Goal: Task Accomplishment & Management: Manage account settings

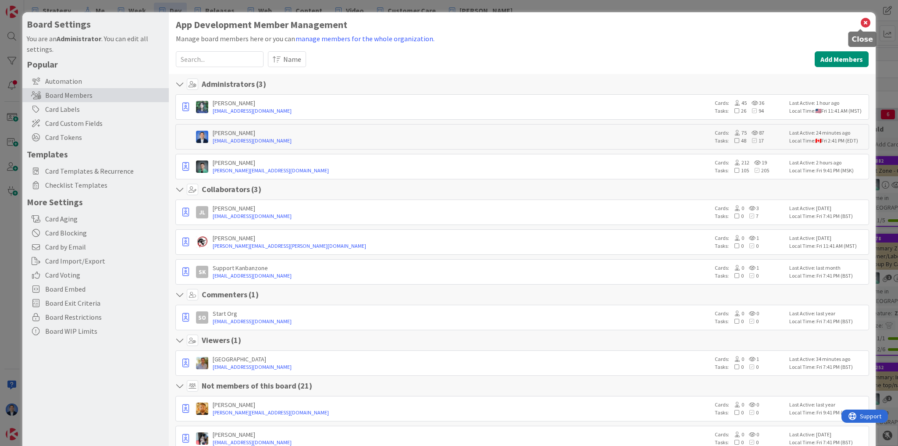
click at [861, 25] on icon at bounding box center [865, 23] width 11 height 12
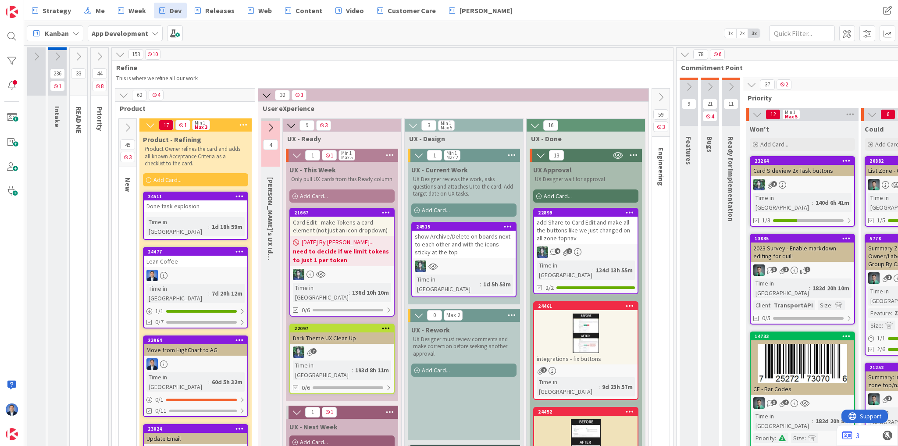
click at [609, 235] on div "add Share to Card Edit and make all the buttons like we just changed on all zon…" at bounding box center [586, 230] width 104 height 27
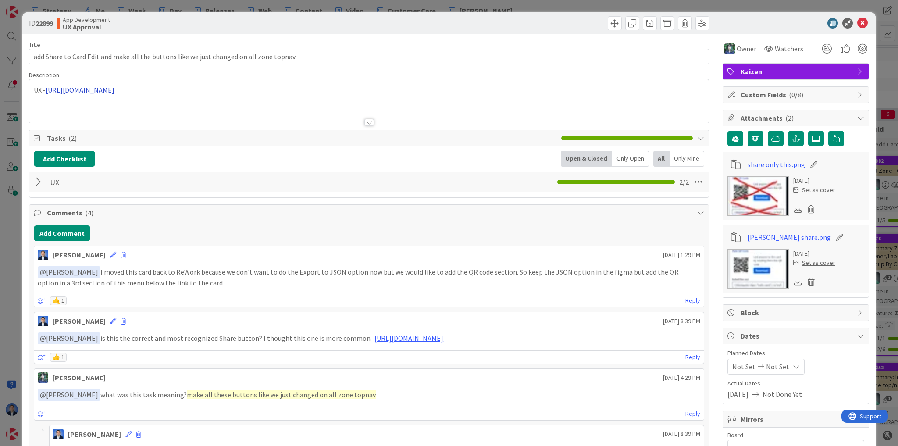
click at [182, 88] on div "UX - [URL][DOMAIN_NAME]" at bounding box center [368, 100] width 679 height 43
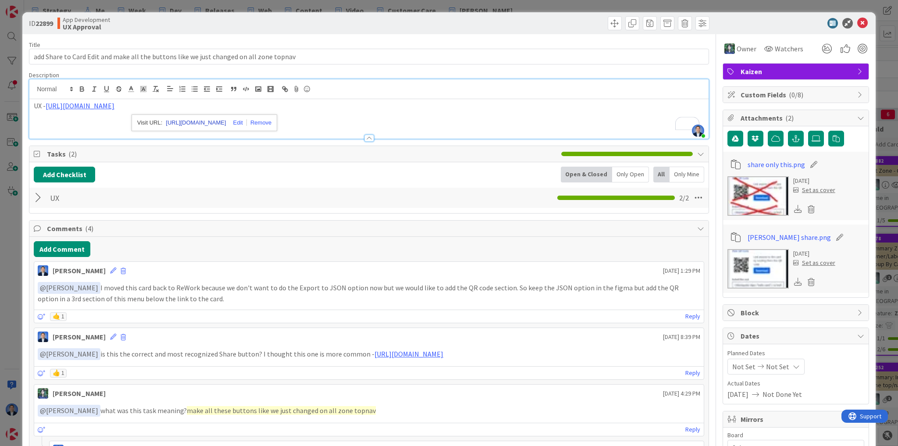
click at [197, 118] on link "[URL][DOMAIN_NAME]" at bounding box center [196, 122] width 60 height 11
click at [857, 20] on icon at bounding box center [862, 23] width 11 height 11
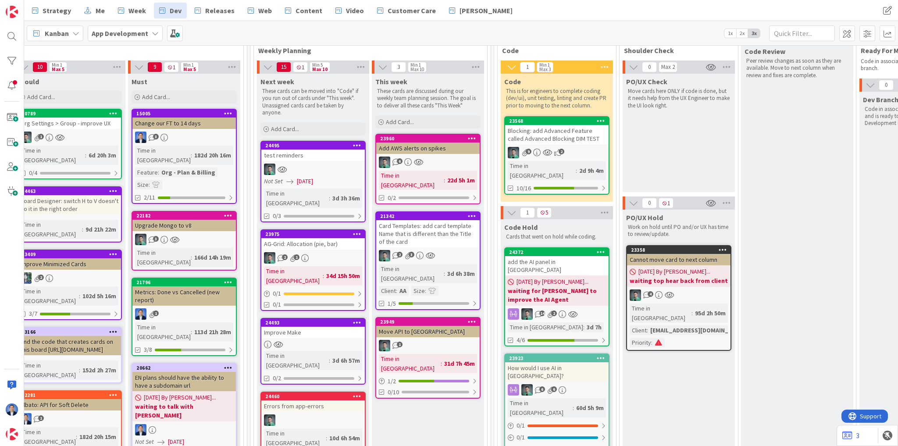
scroll to position [35, 963]
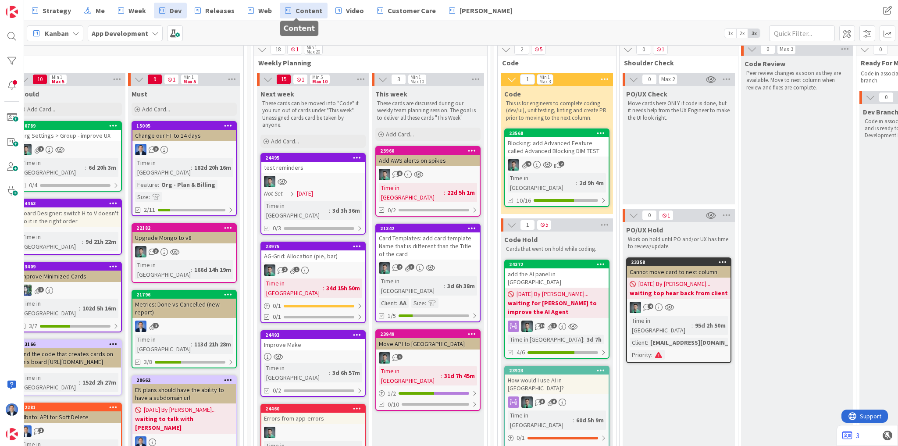
click at [300, 13] on span "Content" at bounding box center [309, 10] width 27 height 11
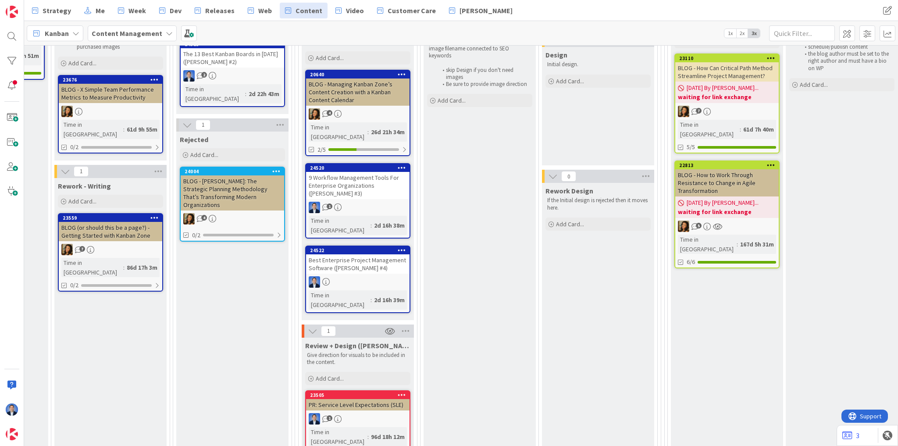
scroll to position [140, 586]
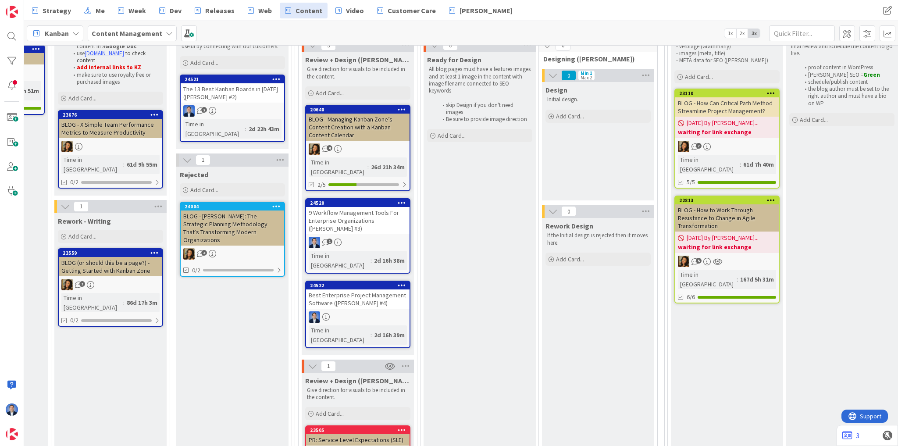
click at [339, 57] on span "Review + Design ([PERSON_NAME])" at bounding box center [357, 59] width 105 height 9
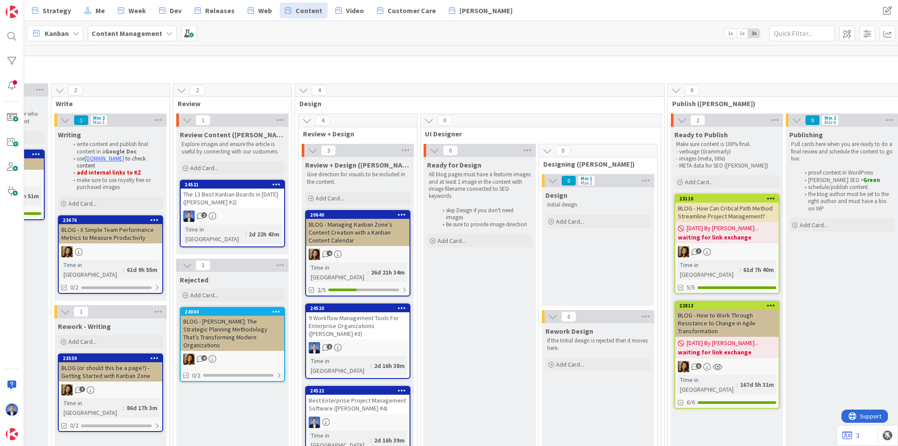
scroll to position [70, 586]
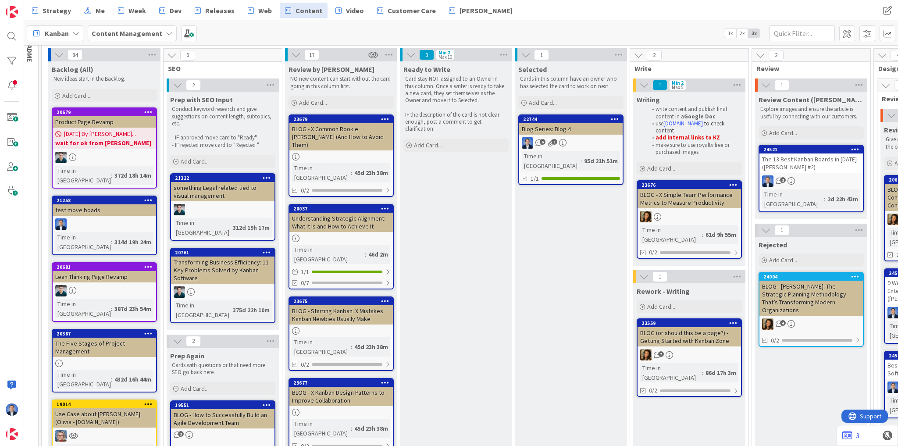
scroll to position [70, 0]
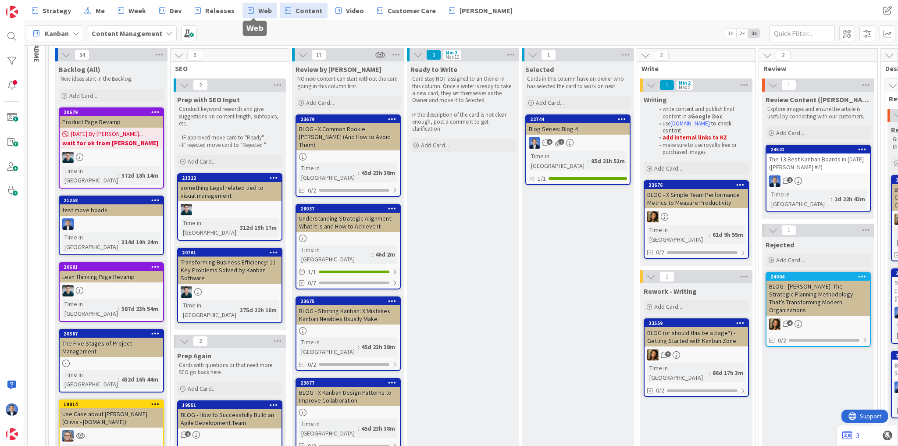
click at [258, 7] on span "Web" at bounding box center [265, 10] width 14 height 11
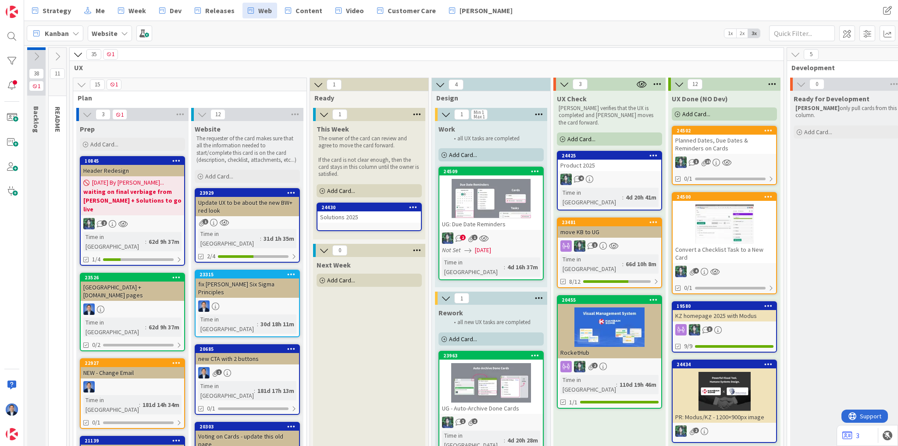
click at [364, 216] on div "Solutions 2025" at bounding box center [370, 216] width 104 height 11
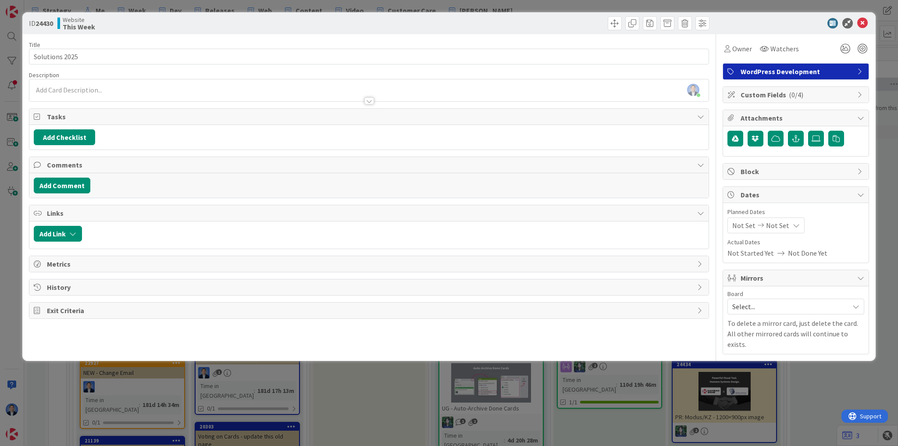
click at [99, 81] on div "[PERSON_NAME] just joined" at bounding box center [368, 90] width 679 height 22
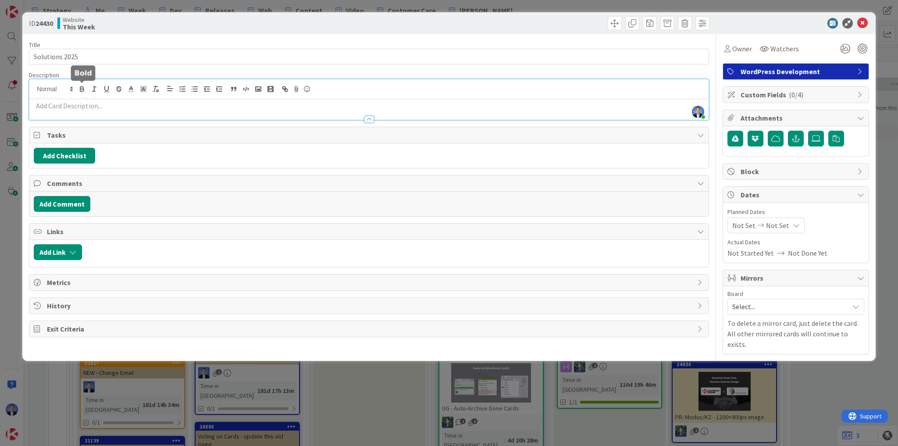
click at [80, 107] on p at bounding box center [369, 106] width 671 height 10
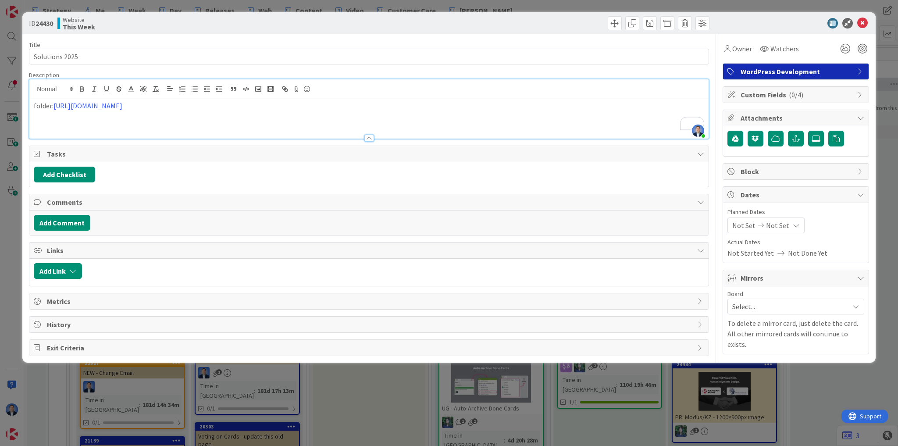
click at [33, 107] on div "folder: [URL][DOMAIN_NAME]" at bounding box center [368, 118] width 679 height 39
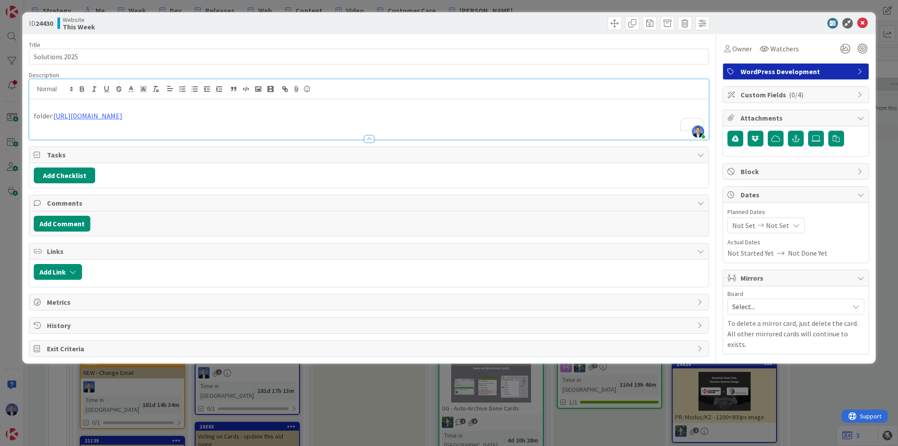
click at [40, 105] on p "To enrich screen reader interactions, please activate Accessibility in Grammarl…" at bounding box center [369, 106] width 671 height 10
click at [305, 113] on p "folder: [URL][DOMAIN_NAME]" at bounding box center [369, 116] width 671 height 10
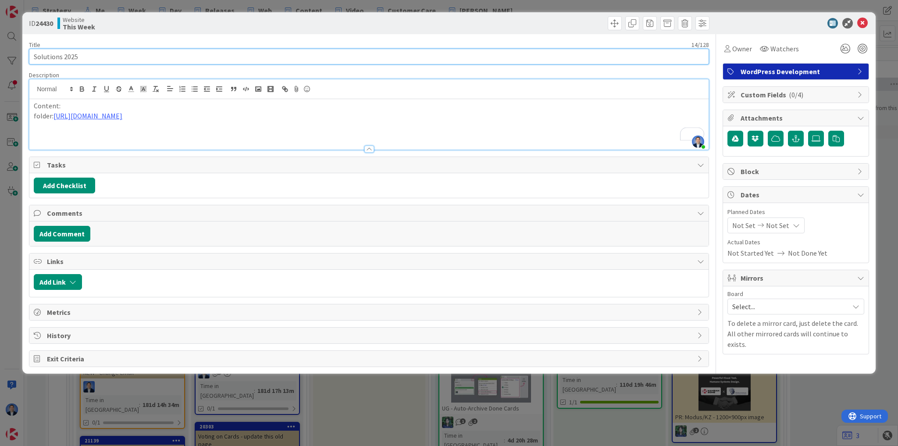
click at [137, 54] on input "Solutions 2025" at bounding box center [369, 57] width 680 height 16
paste input "Kanban Zone for Law Firms"
drag, startPoint x: 80, startPoint y: 54, endPoint x: 307, endPoint y: 54, distance: 227.2
click at [307, 54] on input "Solutions 2025 Kanban Zone for Law Firms" at bounding box center [369, 57] width 680 height 16
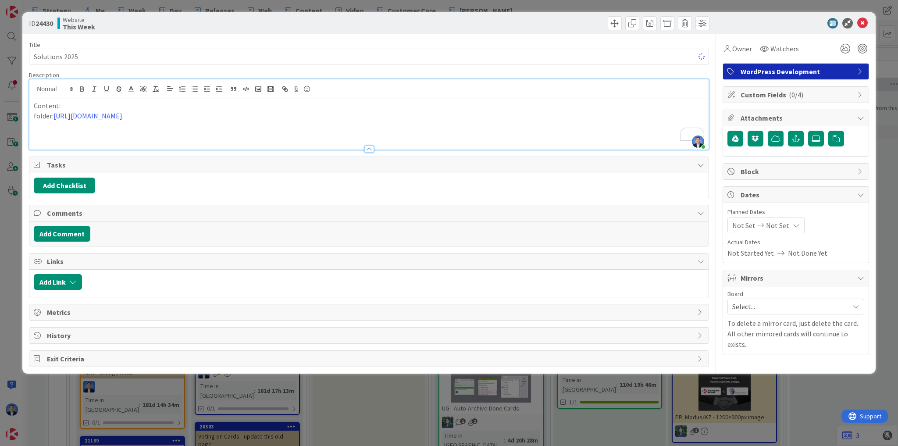
click at [89, 134] on p "To enrich screen reader interactions, please activate Accessibility in Grammarl…" at bounding box center [369, 136] width 671 height 10
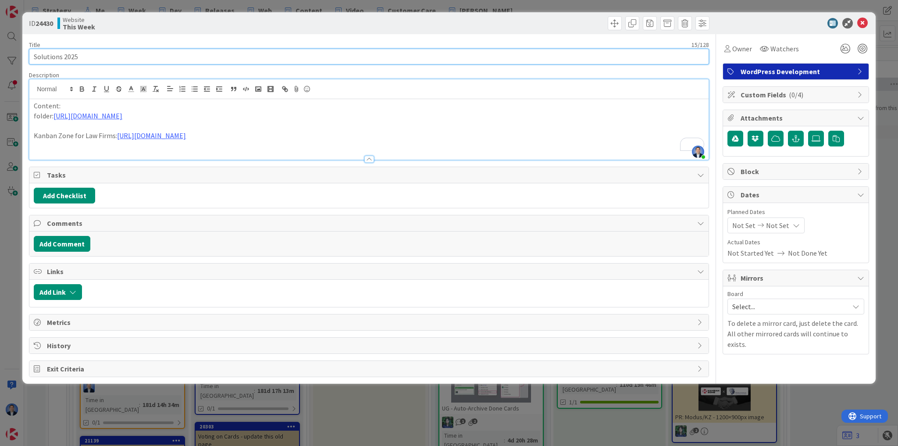
click at [139, 54] on input "Solutions 2025" at bounding box center [369, 57] width 680 height 16
paste input "Kanban Zone for Accounting Firms"
drag, startPoint x: 79, startPoint y: 54, endPoint x: 249, endPoint y: 51, distance: 169.8
click at [249, 51] on input "Solutions 2025 Kanban Zone for Accounting Firms" at bounding box center [369, 57] width 680 height 16
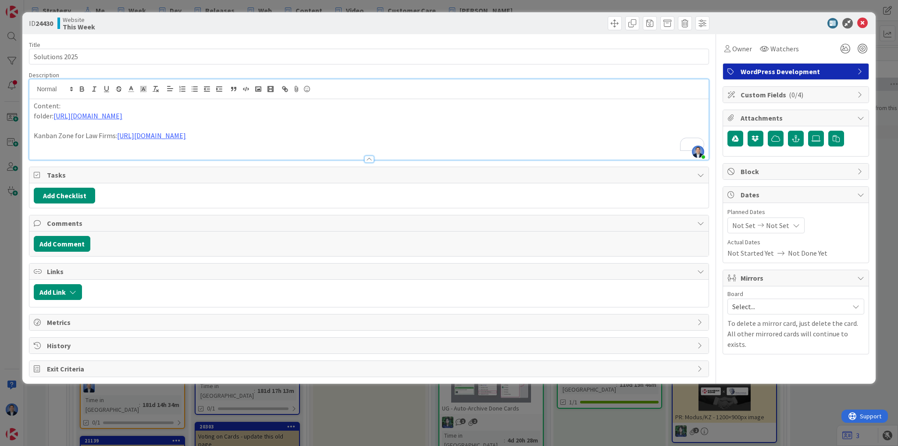
click at [182, 144] on p "To enrich screen reader interactions, please activate Accessibility in Grammarl…" at bounding box center [369, 146] width 671 height 10
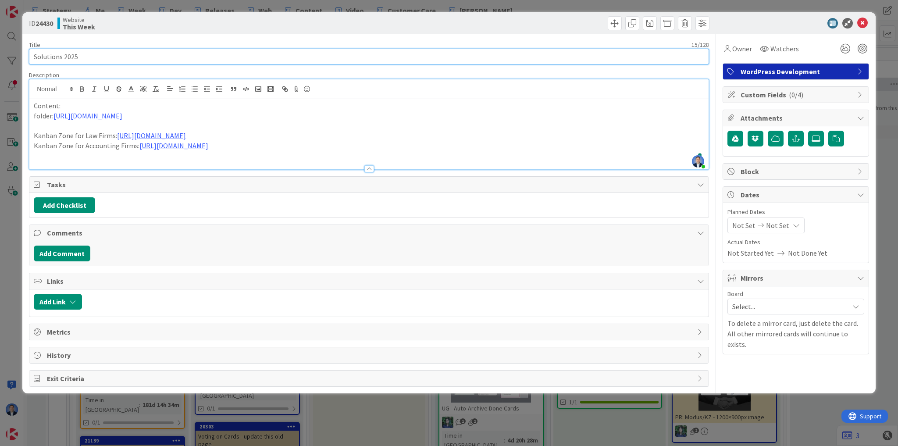
click at [107, 56] on input "Solutions 2025" at bounding box center [369, 57] width 680 height 16
paste input "Kanban Zone for Marketing & Creative Agencies"
drag, startPoint x: 79, startPoint y: 55, endPoint x: 357, endPoint y: 76, distance: 278.9
click at [357, 76] on div "Title 60 / 128 Solutions 2025 Kanban Zone for Marketing & Creative Agencies Des…" at bounding box center [369, 210] width 680 height 353
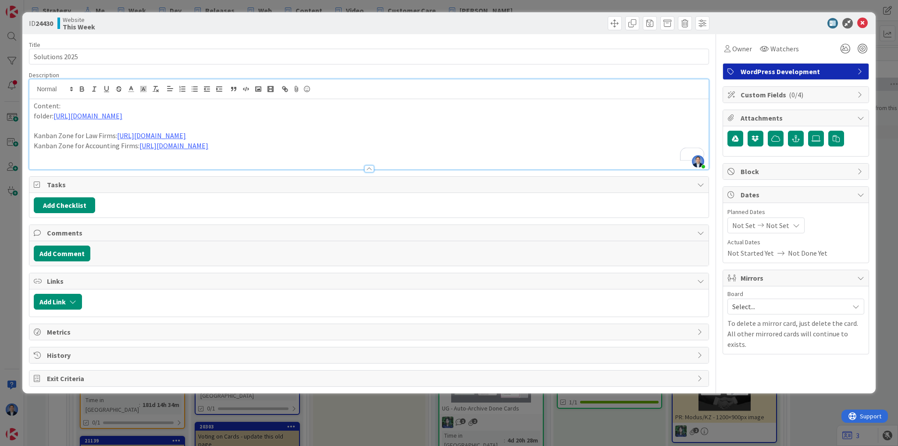
click at [57, 153] on p "To enrich screen reader interactions, please activate Accessibility in Grammarl…" at bounding box center [369, 156] width 671 height 10
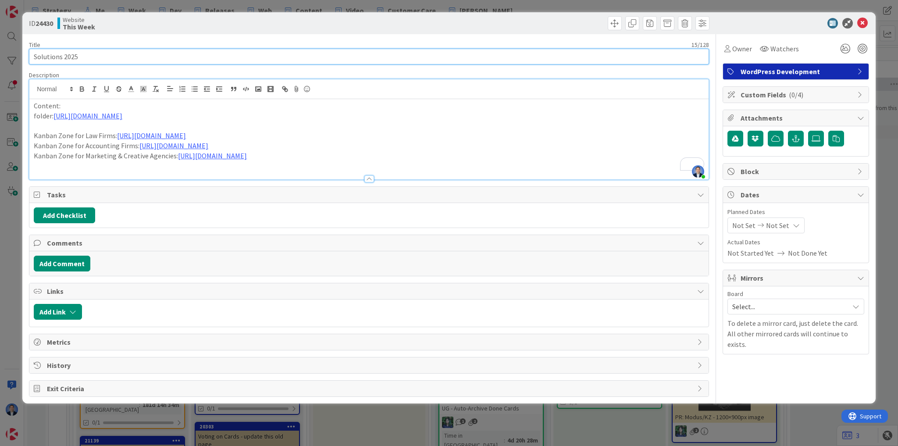
click at [177, 56] on input "Solutions 2025" at bounding box center [369, 57] width 680 height 16
paste input "Kanban Zone for Consulting Firms"
drag, startPoint x: 78, startPoint y: 56, endPoint x: 315, endPoint y: 60, distance: 237.3
click at [318, 60] on input "Solutions 2025 [GEOGRAPHIC_DATA] for Consulting Firms" at bounding box center [369, 57] width 680 height 16
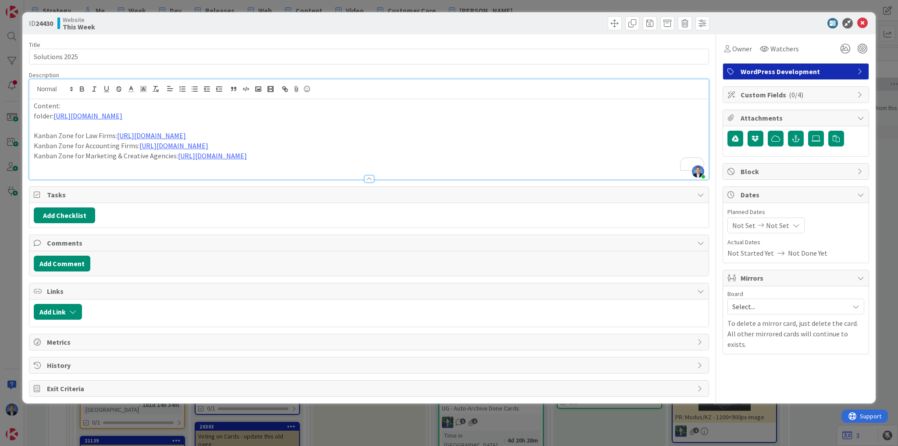
click at [91, 168] on p "To enrich screen reader interactions, please activate Accessibility in Grammarl…" at bounding box center [369, 166] width 671 height 10
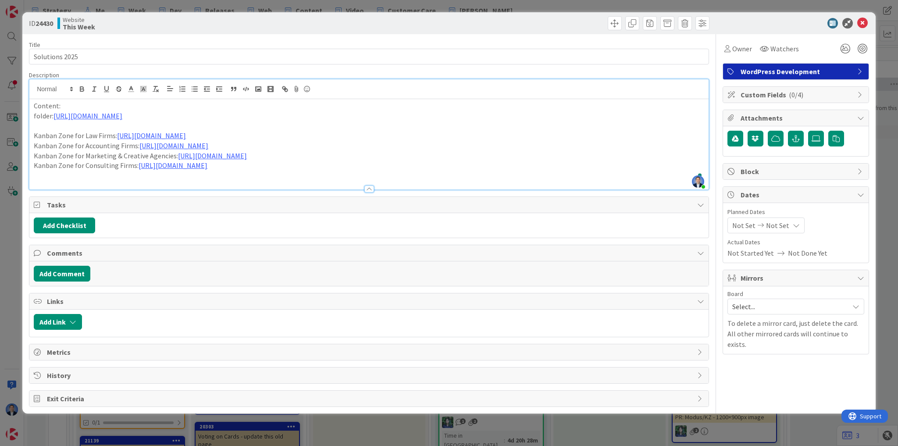
click at [125, 122] on p "To enrich screen reader interactions, please activate Accessibility in Grammarl…" at bounding box center [369, 126] width 671 height 10
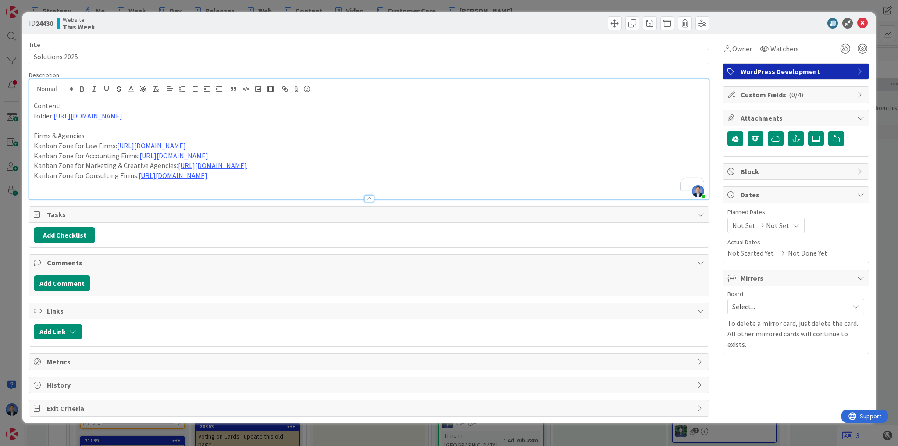
click at [68, 136] on p "Firms & Agencies" at bounding box center [369, 136] width 671 height 10
click at [449, 177] on p "Kanban Zone for Consulting Firms: [URL][DOMAIN_NAME]" at bounding box center [369, 176] width 671 height 10
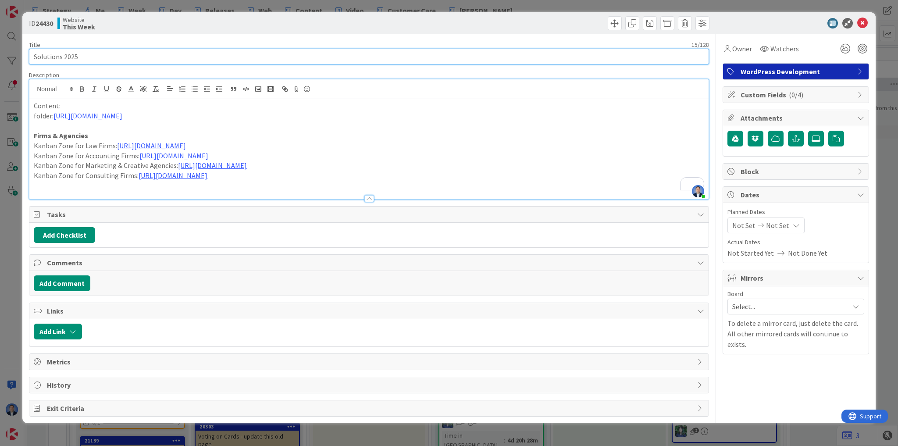
click at [189, 49] on input "Solutions 2025" at bounding box center [369, 57] width 680 height 16
paste input "Use Cases"
drag, startPoint x: 93, startPoint y: 57, endPoint x: 221, endPoint y: 59, distance: 128.1
click at [221, 59] on input "Solutions 2025 Use Cases" at bounding box center [369, 57] width 680 height 16
type input "Solutions 2025"
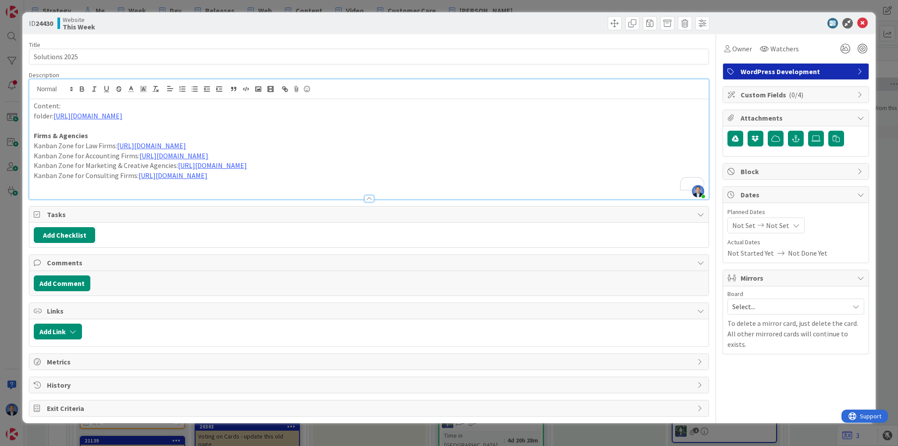
click at [492, 182] on p "To enrich screen reader interactions, please activate Accessibility in Grammarl…" at bounding box center [369, 186] width 671 height 10
click at [468, 175] on p "Kanban Zone for Consulting Firms: [URL][DOMAIN_NAME]" at bounding box center [369, 176] width 671 height 10
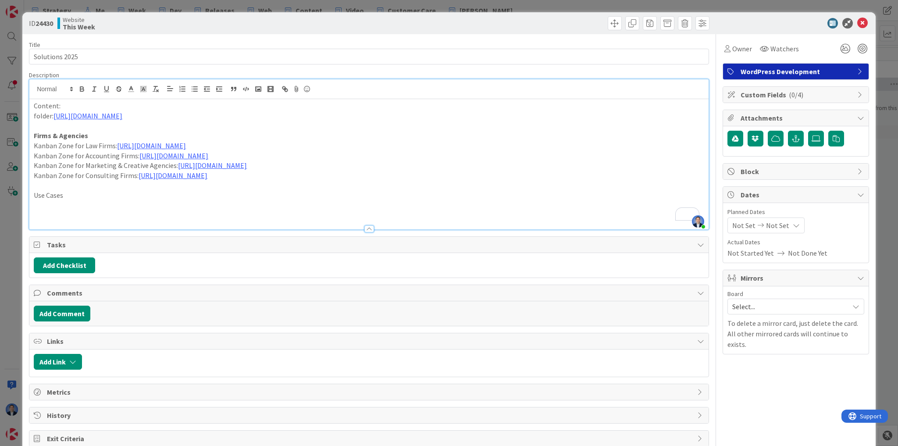
click at [88, 203] on p "To enrich screen reader interactions, please activate Accessibility in Grammarl…" at bounding box center [369, 205] width 671 height 10
click at [125, 214] on p "To enrich screen reader interactions, please activate Accessibility in Grammarl…" at bounding box center [369, 216] width 671 height 10
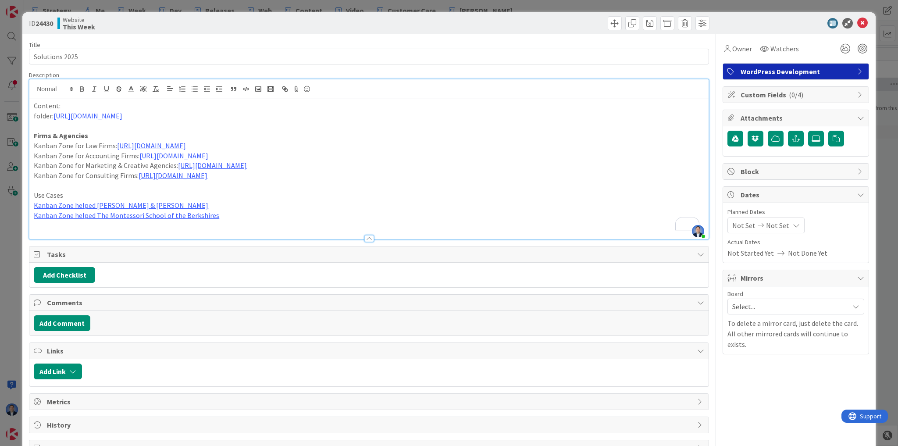
click at [132, 228] on p "To enrich screen reader interactions, please activate Accessibility in Grammarl…" at bounding box center [369, 226] width 671 height 10
click at [92, 233] on div at bounding box center [368, 234] width 679 height 9
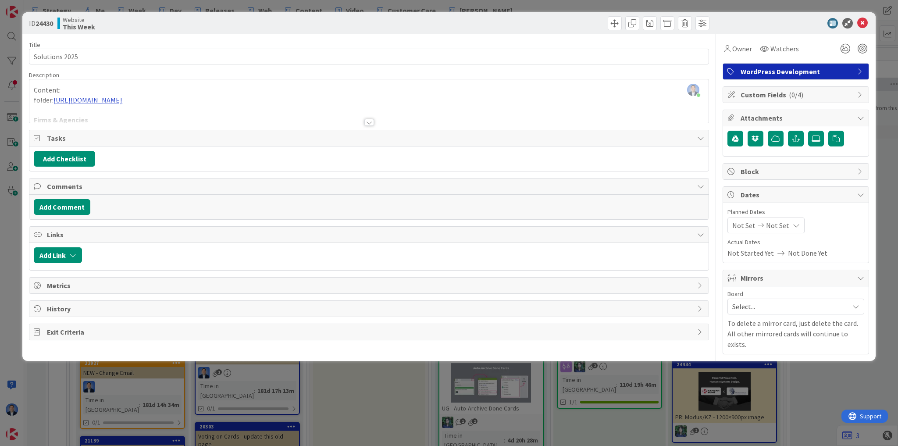
click at [154, 115] on div at bounding box center [368, 111] width 679 height 22
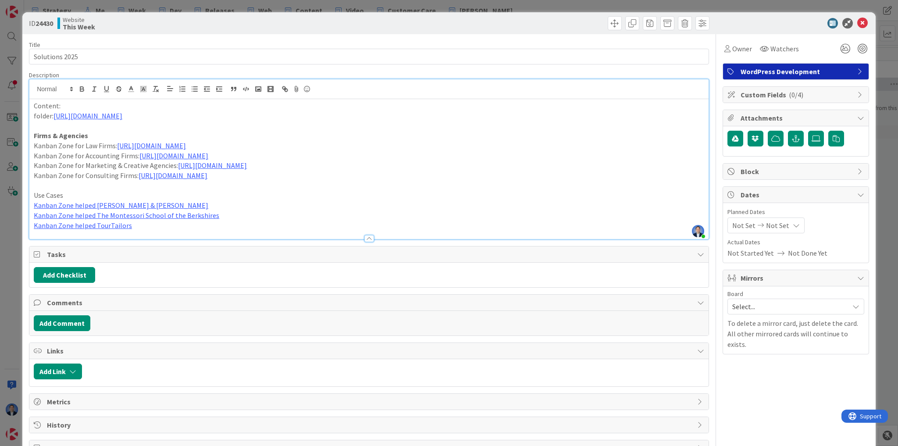
click at [146, 224] on p "Kanban Zone helped TourTailors" at bounding box center [369, 226] width 671 height 10
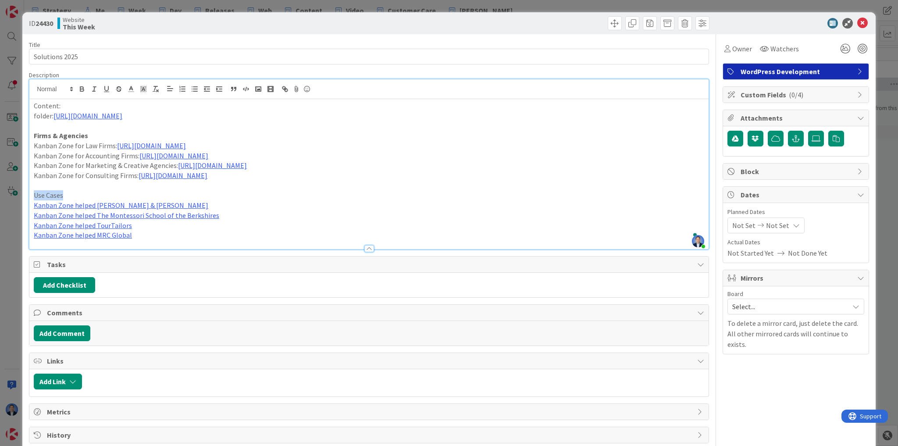
drag, startPoint x: 74, startPoint y: 196, endPoint x: 24, endPoint y: 200, distance: 50.2
click at [24, 200] on div "ID 24430 Website This Week Title 15 / 128 Solutions 2025 Description [PERSON_NA…" at bounding box center [449, 242] width 854 height 461
click at [426, 234] on p "Kanban Zone helped MRC Global" at bounding box center [369, 235] width 671 height 10
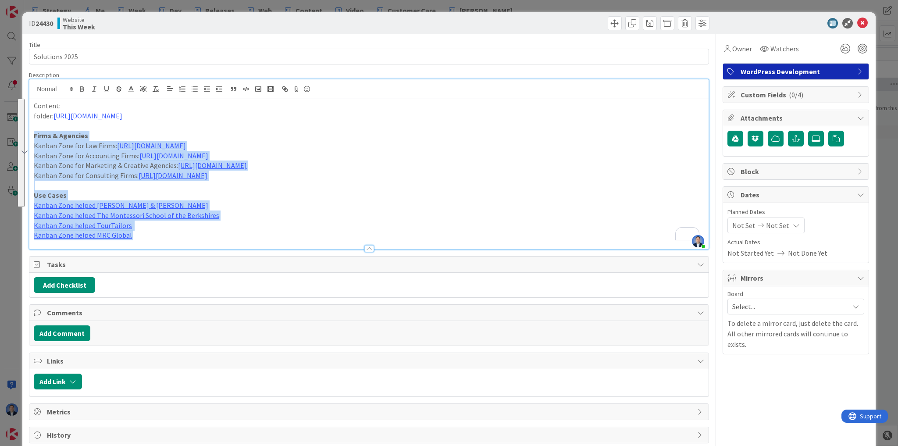
drag, startPoint x: 136, startPoint y: 235, endPoint x: 33, endPoint y: 135, distance: 143.6
click at [33, 135] on div "Content: folder: [URL][DOMAIN_NAME] Firms & Agencies Kanban Zone for Law Firms:…" at bounding box center [368, 174] width 679 height 150
copy div "Firms & Agencies Kanban Zone for Law Firms: [URL][DOMAIN_NAME] Kanban Zone for …"
click at [286, 215] on p "Kanban Zone helped The Montessori School of the Berkshires" at bounding box center [369, 216] width 671 height 10
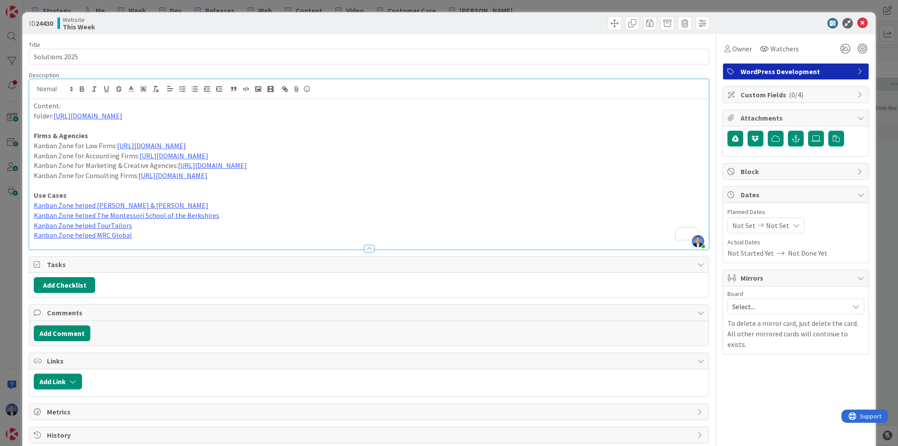
click at [223, 231] on p "Kanban Zone helped MRC Global" at bounding box center [369, 235] width 671 height 10
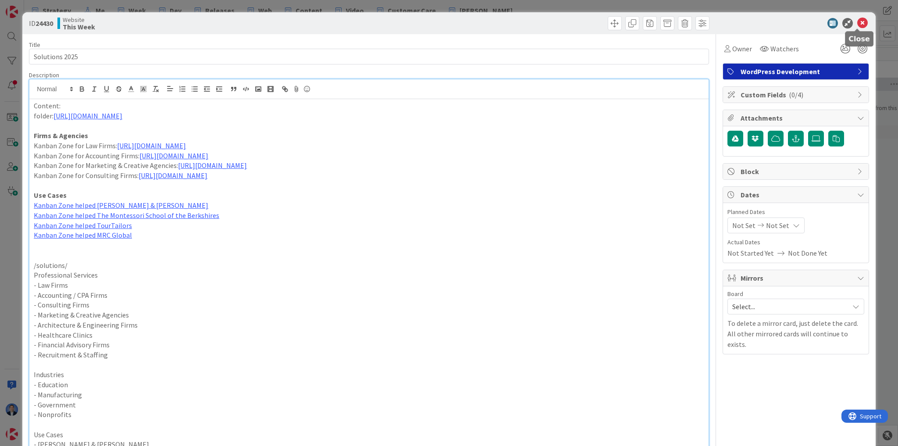
click at [857, 19] on icon at bounding box center [862, 23] width 11 height 11
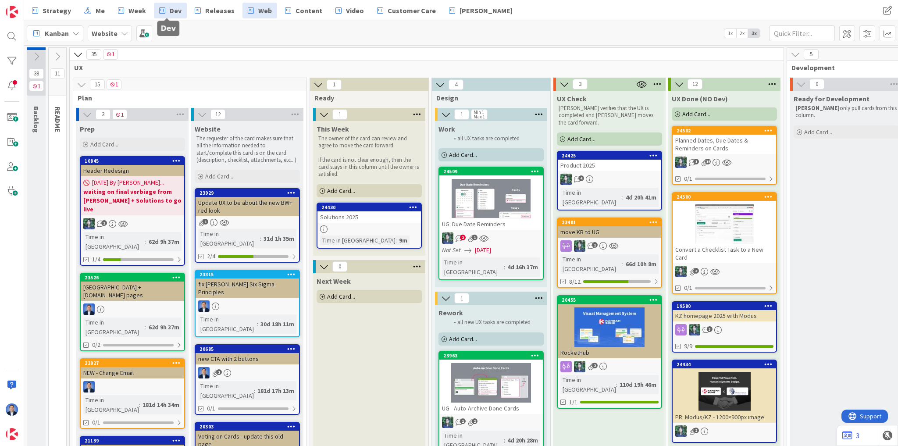
click at [174, 9] on span "Dev" at bounding box center [176, 10] width 12 height 11
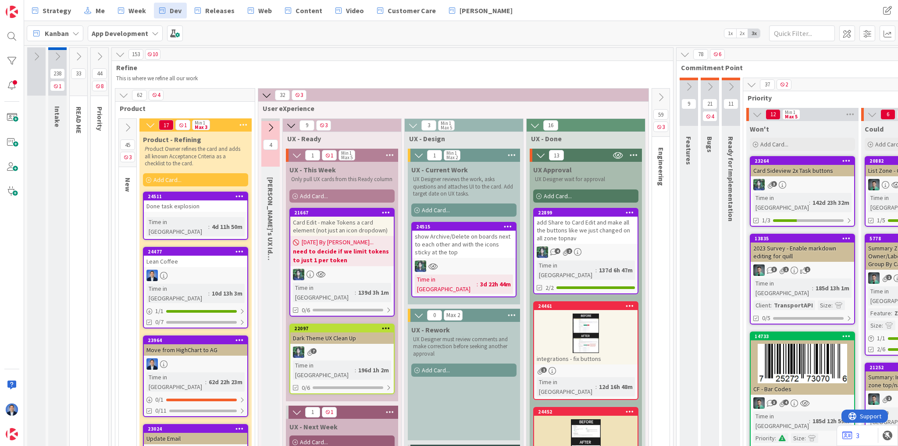
drag, startPoint x: 120, startPoint y: 53, endPoint x: 133, endPoint y: 59, distance: 14.3
click at [120, 53] on icon at bounding box center [120, 55] width 10 height 10
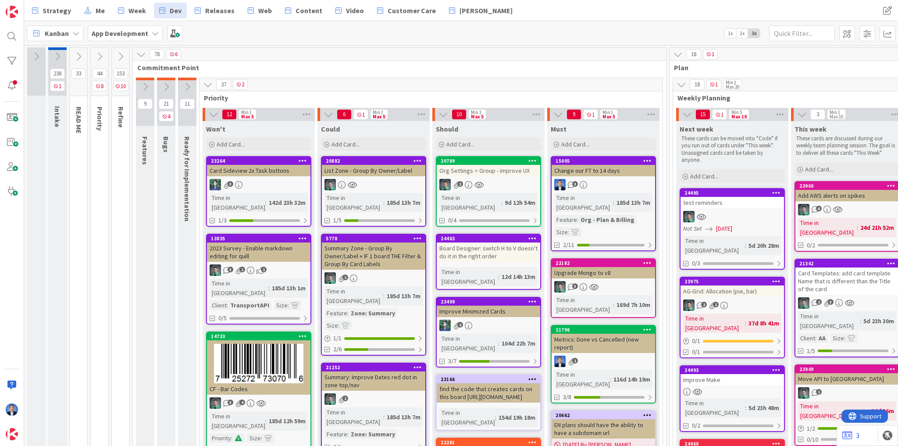
click at [139, 51] on icon at bounding box center [141, 55] width 10 height 10
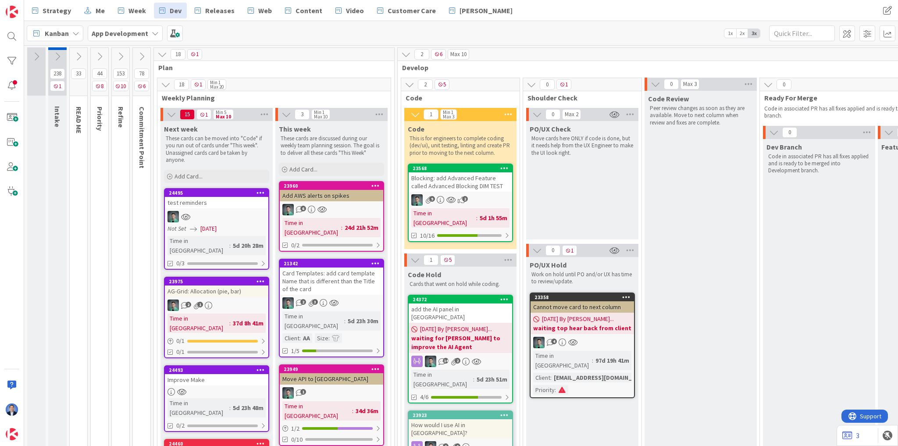
click at [326, 194] on div "Add AWS alerts on spikes" at bounding box center [332, 195] width 104 height 11
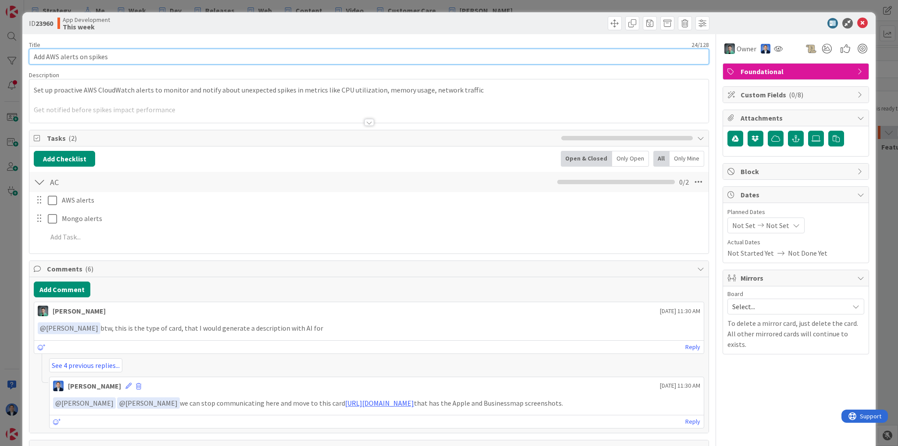
click at [121, 52] on input "Add AWS alerts on spikes" at bounding box center [369, 57] width 680 height 16
type input "Add AWS alerts on spikes + Review MongoDB"
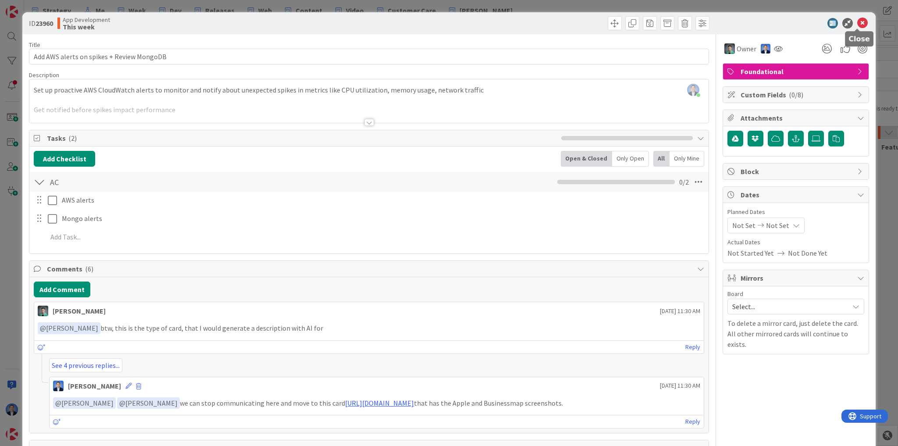
click at [857, 21] on icon at bounding box center [862, 23] width 11 height 11
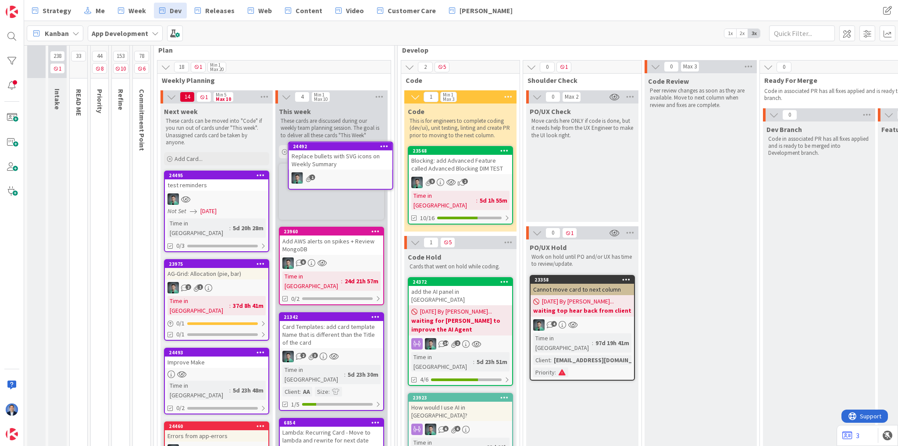
scroll to position [17, 0]
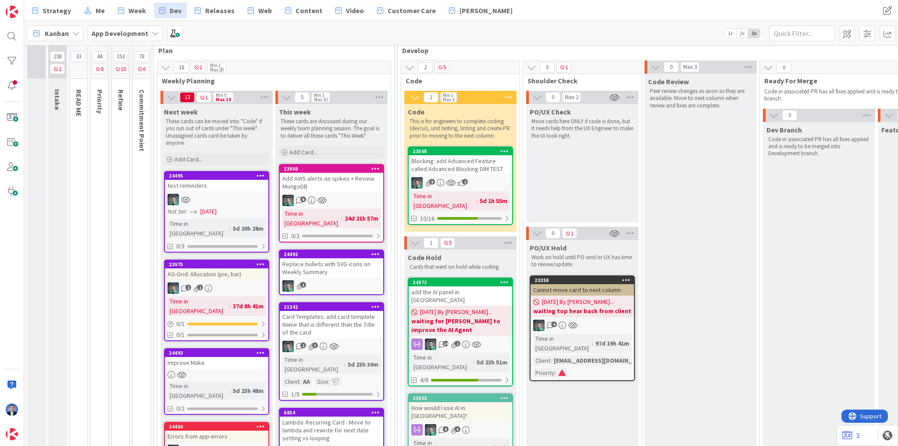
click at [321, 261] on div "Replace bullets with SVG icons on Weekly Summary" at bounding box center [332, 267] width 104 height 19
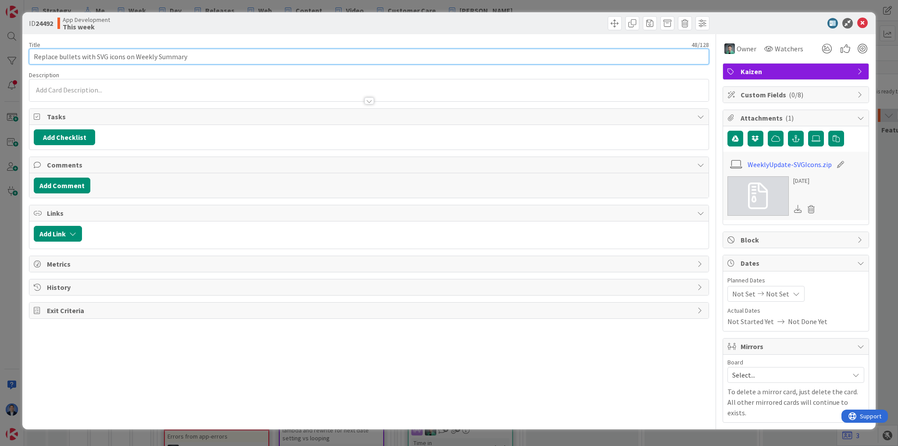
click at [212, 57] on input "Replace bullets with SVG icons on Weekly Summary" at bounding box center [369, 57] width 680 height 16
type input "Replace bullets with SVG icons on Weekly Summary + fix the (X) in the subject"
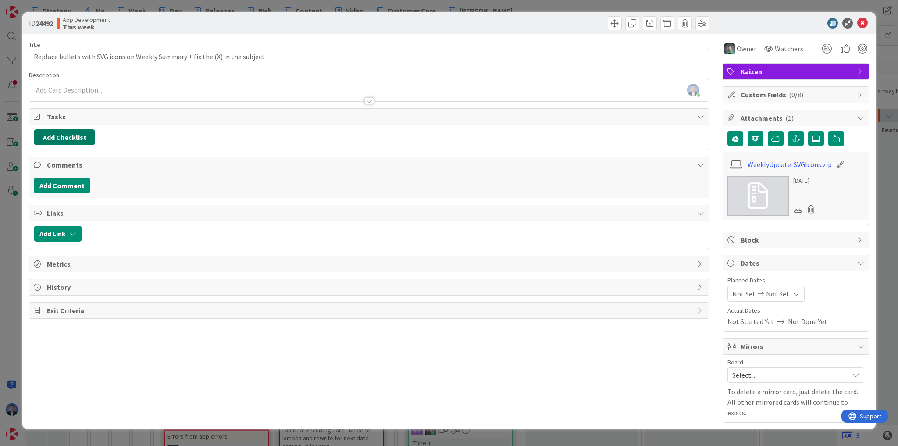
click at [64, 135] on button "Add Checklist" at bounding box center [64, 137] width 61 height 16
type input "AC"
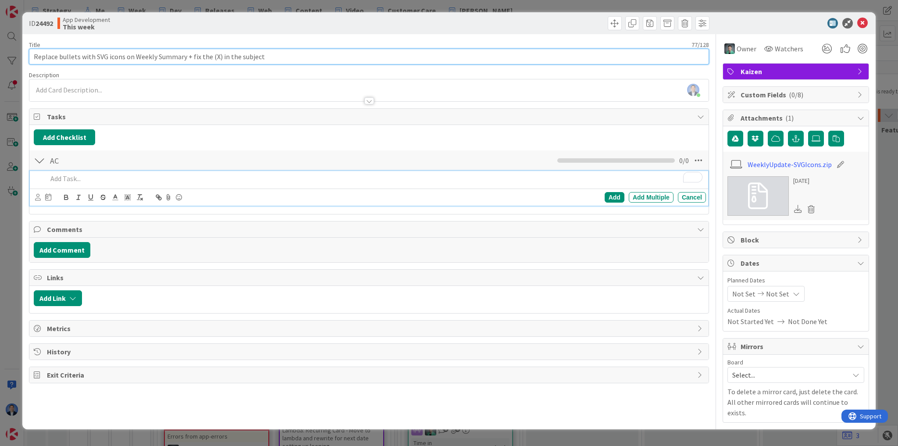
click at [49, 56] on input "Replace bullets with SVG icons on Weekly Summary + fix the (X) in the subject" at bounding box center [369, 57] width 680 height 16
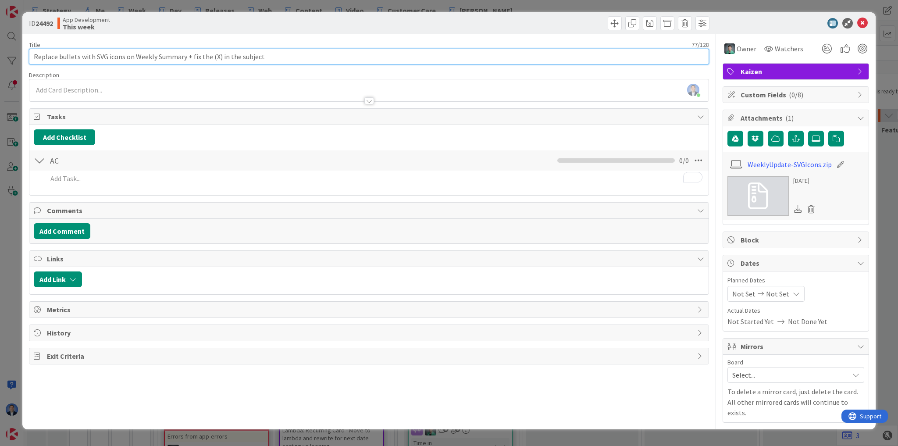
drag, startPoint x: 49, startPoint y: 56, endPoint x: 181, endPoint y: 56, distance: 132.0
click at [181, 56] on input "Replace bullets with SVG icons on Weekly Summary + fix the (X) in the subject" at bounding box center [369, 57] width 680 height 16
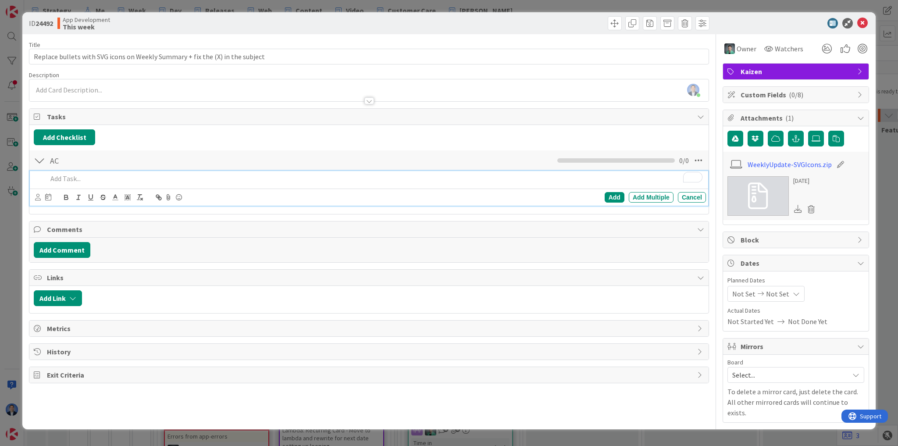
click at [107, 177] on p "To enrich screen reader interactions, please activate Accessibility in Grammarl…" at bounding box center [374, 179] width 655 height 10
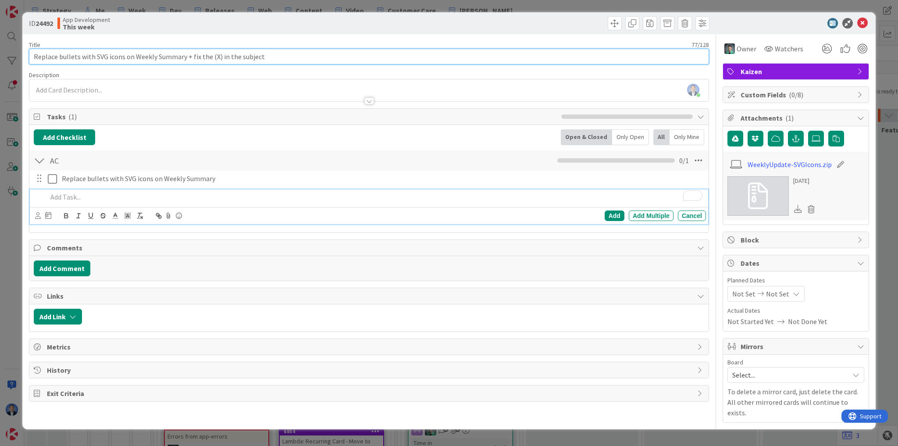
click at [192, 56] on input "Replace bullets with SVG icons on Weekly Summary + fix the (X) in the subject" at bounding box center [369, 57] width 680 height 16
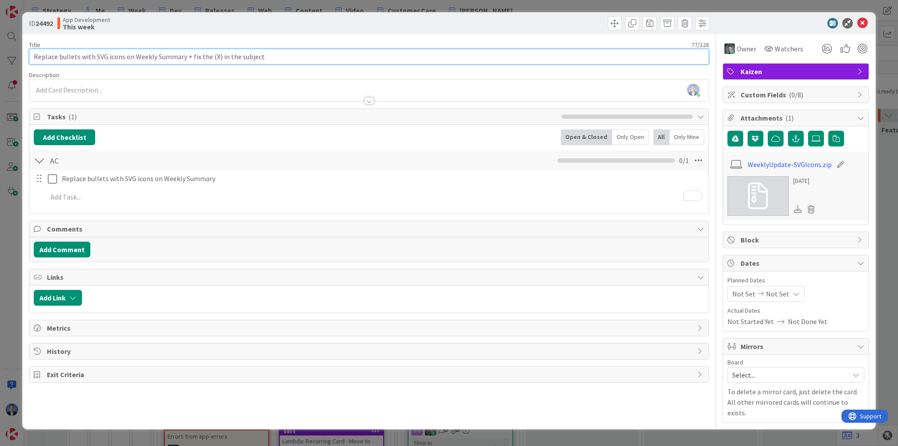
drag, startPoint x: 192, startPoint y: 56, endPoint x: 275, endPoint y: 60, distance: 83.4
click at [275, 60] on input "Replace bullets with SVG icons on Weekly Summary + fix the (X) in the subject" at bounding box center [369, 57] width 680 height 16
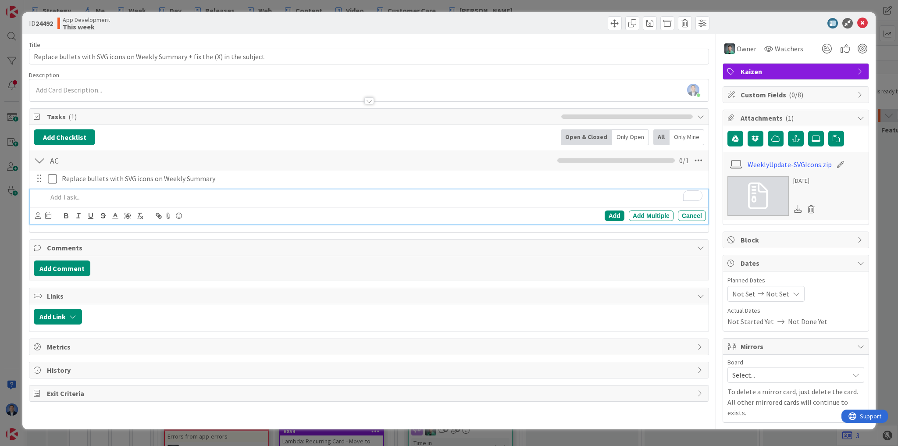
click at [75, 195] on p "To enrich screen reader interactions, please activate Accessibility in Grammarl…" at bounding box center [374, 197] width 655 height 10
paste div "To enrich screen reader interactions, please activate Accessibility in Grammarl…"
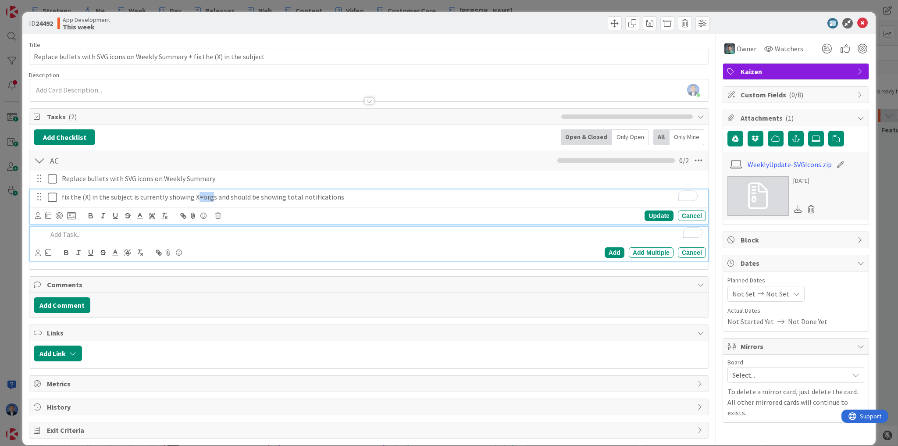
drag, startPoint x: 209, startPoint y: 197, endPoint x: 193, endPoint y: 197, distance: 15.8
click at [193, 197] on p "fix the (X) in the subject is currently showing X=orgs and should be showing to…" at bounding box center [382, 197] width 641 height 10
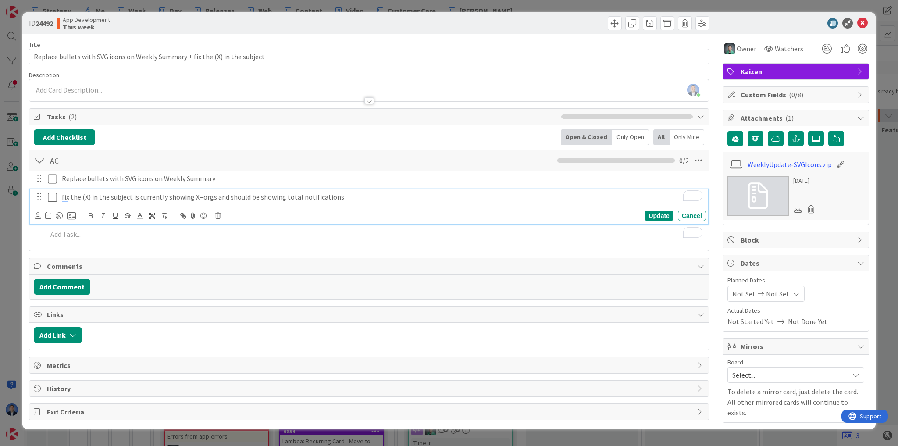
click at [364, 192] on p "fix the (X) in the subject is currently showing X=orgs and should be showing to…" at bounding box center [382, 197] width 641 height 10
click at [862, 26] on icon at bounding box center [862, 23] width 11 height 11
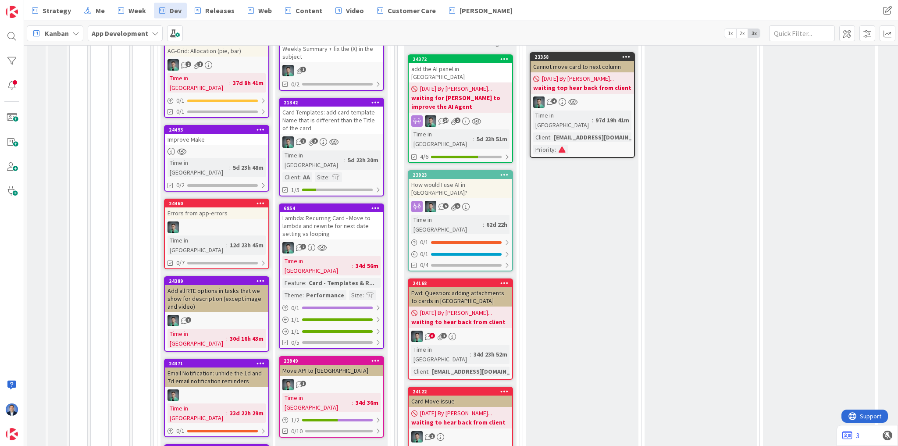
scroll to position [298, 0]
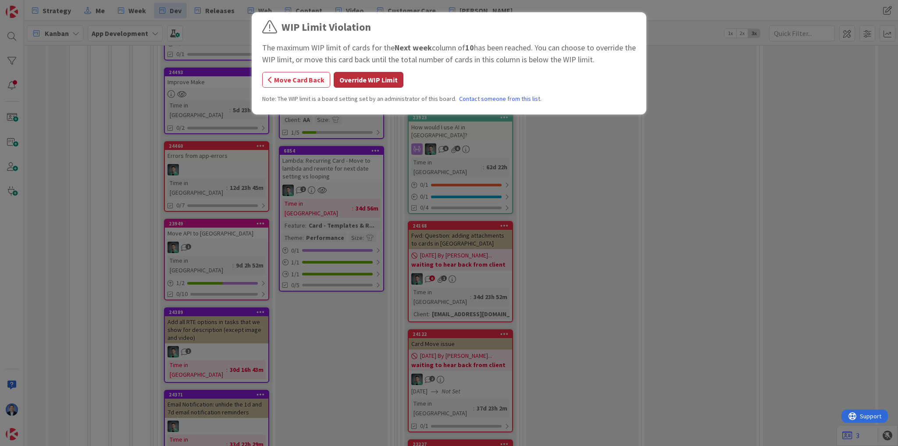
click at [372, 79] on button "Override WIP Limit" at bounding box center [369, 80] width 70 height 16
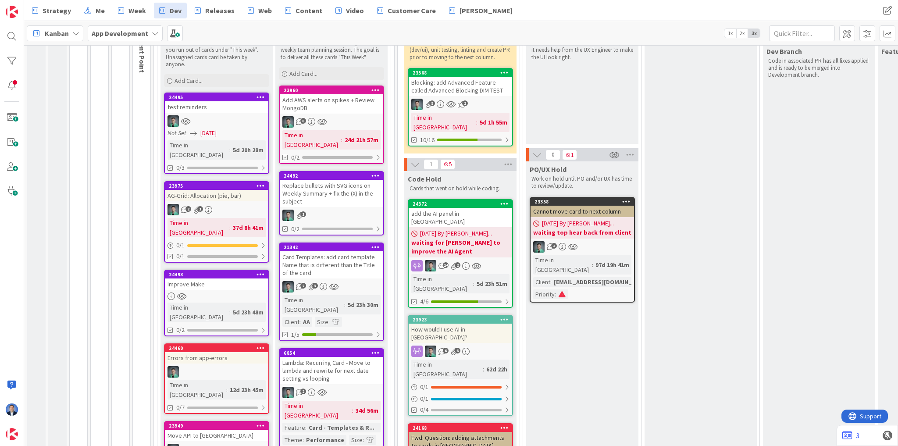
scroll to position [228, 0]
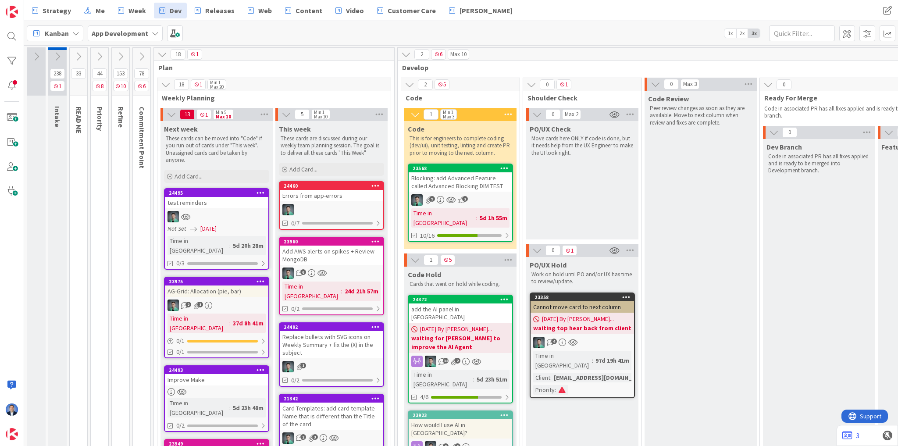
click at [333, 203] on link "24460 Errors from app-errors 0/7" at bounding box center [331, 205] width 105 height 49
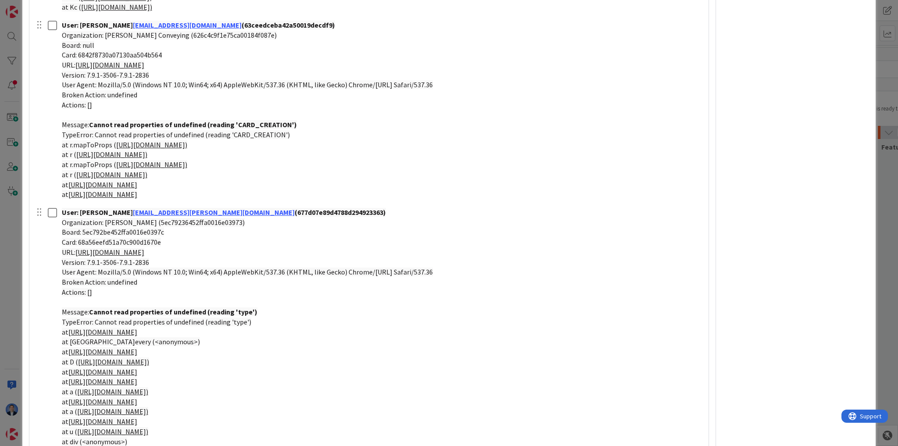
scroll to position [2000, 0]
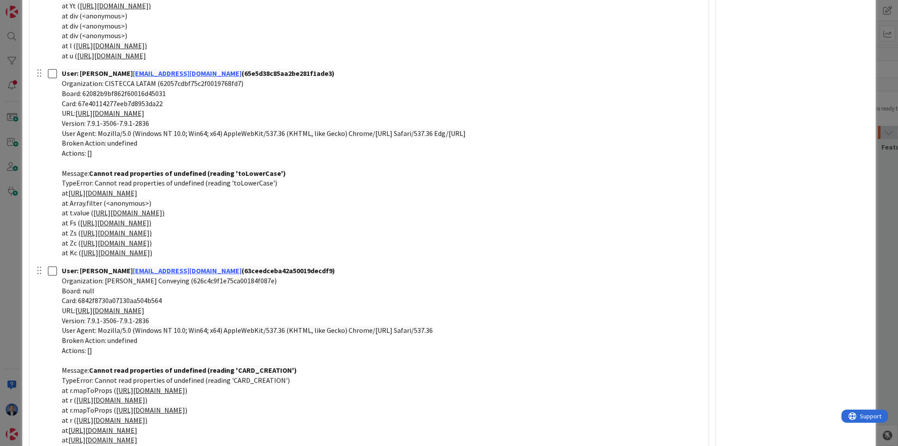
click at [885, 143] on div "ID 24460 App Development This week Title 22 / 128 Errors from app-errors Descri…" at bounding box center [449, 223] width 898 height 446
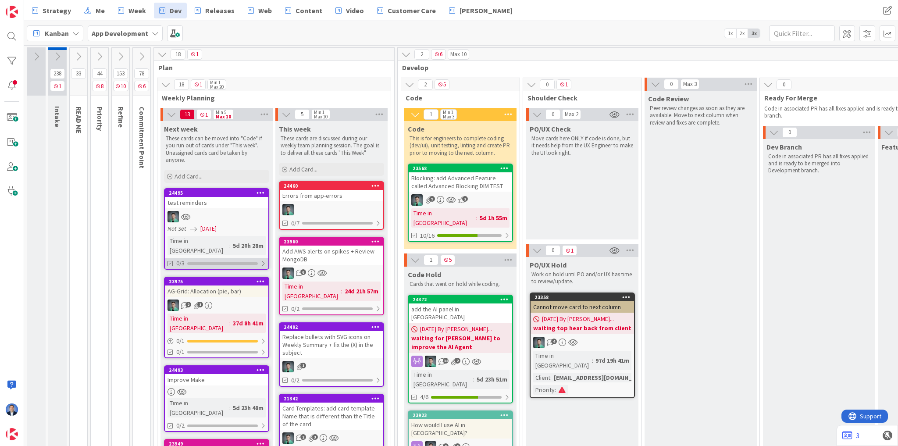
click at [256, 262] on div at bounding box center [222, 263] width 71 height 3
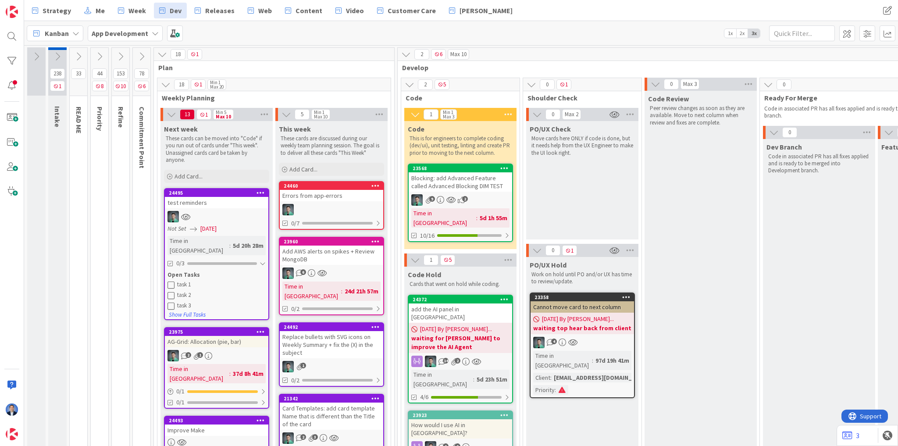
click at [205, 203] on div "test reminders" at bounding box center [217, 202] width 104 height 11
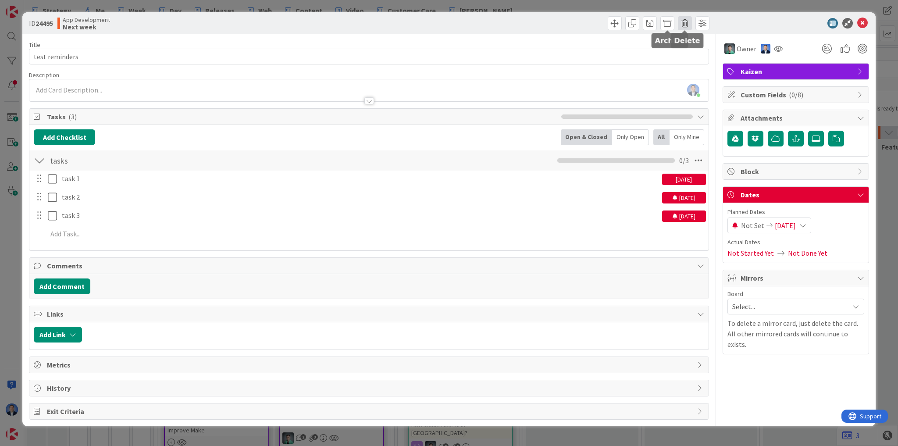
click at [684, 24] on span at bounding box center [685, 23] width 14 height 14
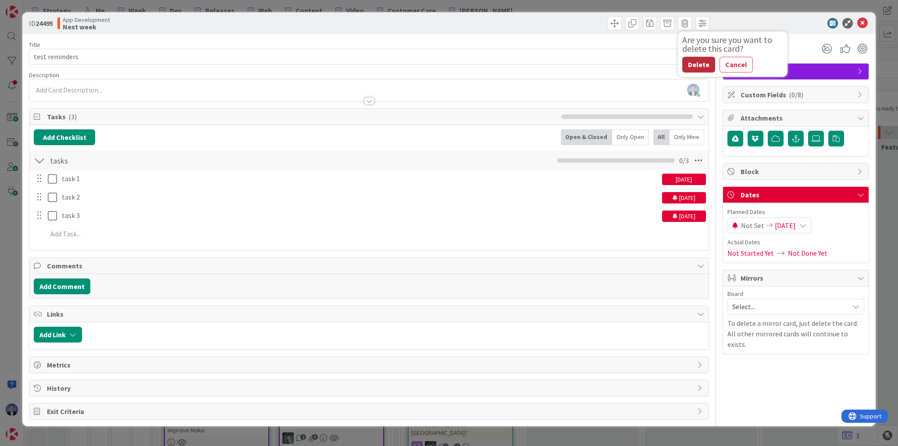
click at [698, 59] on button "Delete" at bounding box center [698, 65] width 33 height 16
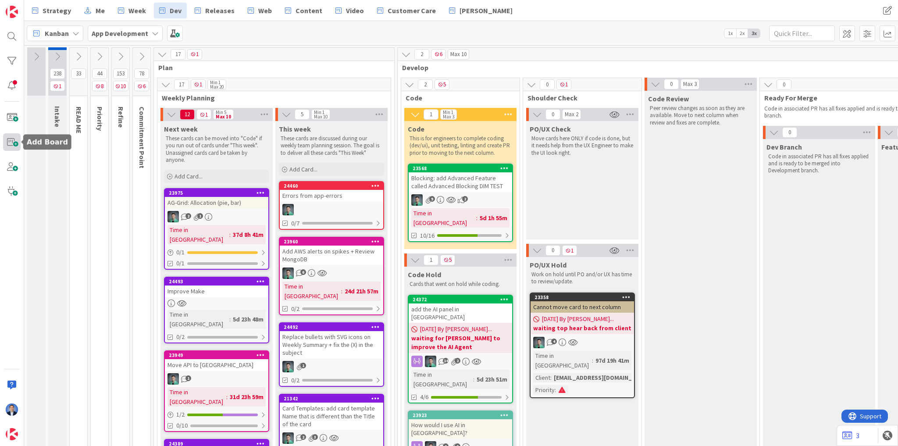
click at [14, 140] on span at bounding box center [12, 142] width 18 height 18
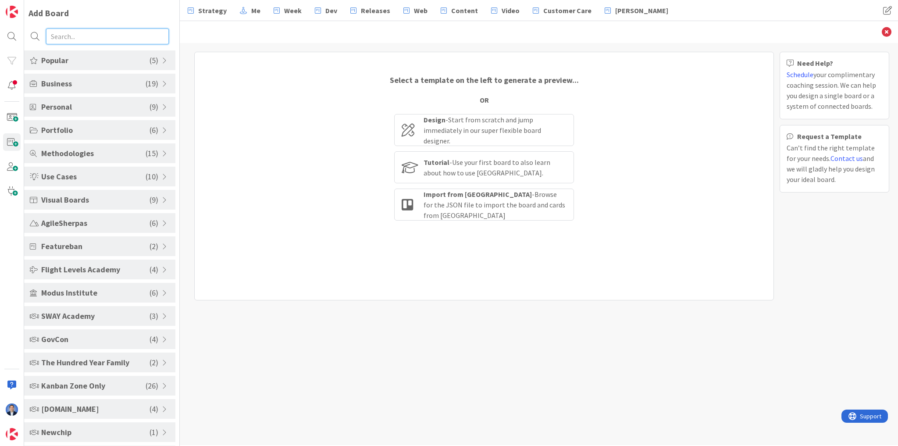
click at [77, 37] on input "text" at bounding box center [107, 37] width 123 height 16
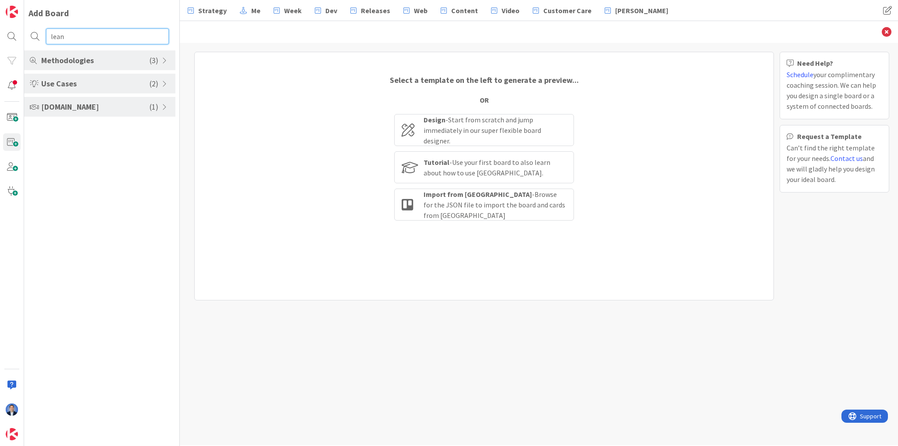
type input "lean"
click at [105, 79] on span "Use Cases" at bounding box center [95, 84] width 108 height 12
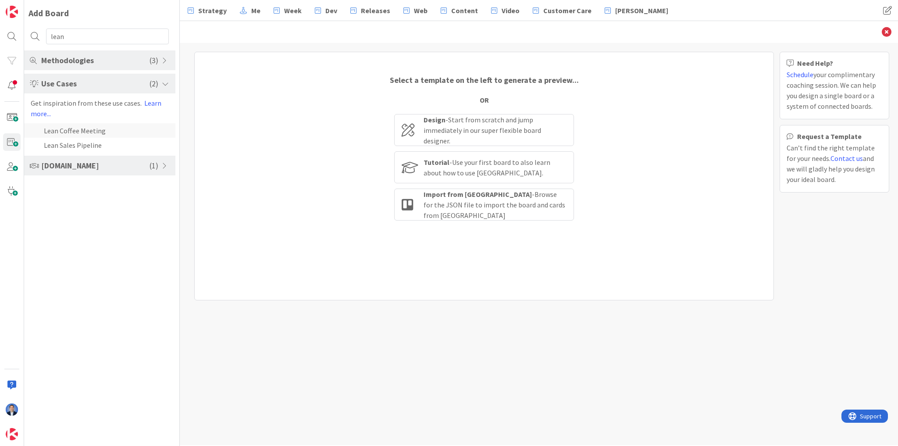
click at [80, 132] on li "Lean Coffee Meeting" at bounding box center [99, 130] width 151 height 14
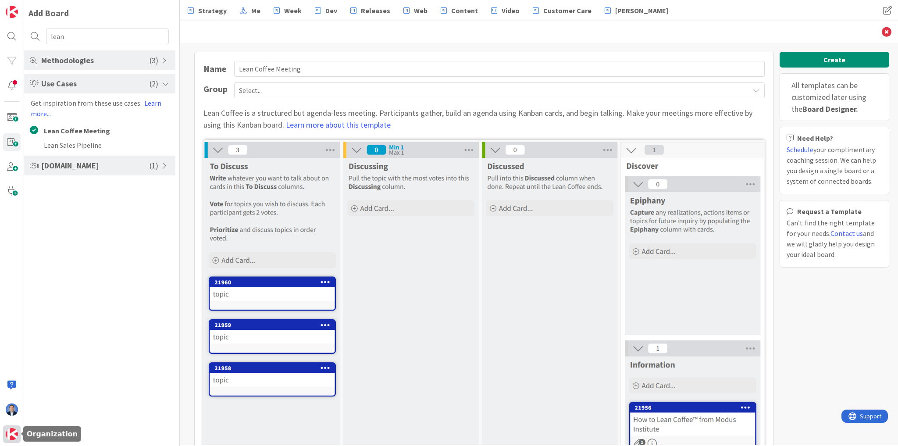
click at [10, 429] on img at bounding box center [12, 434] width 12 height 12
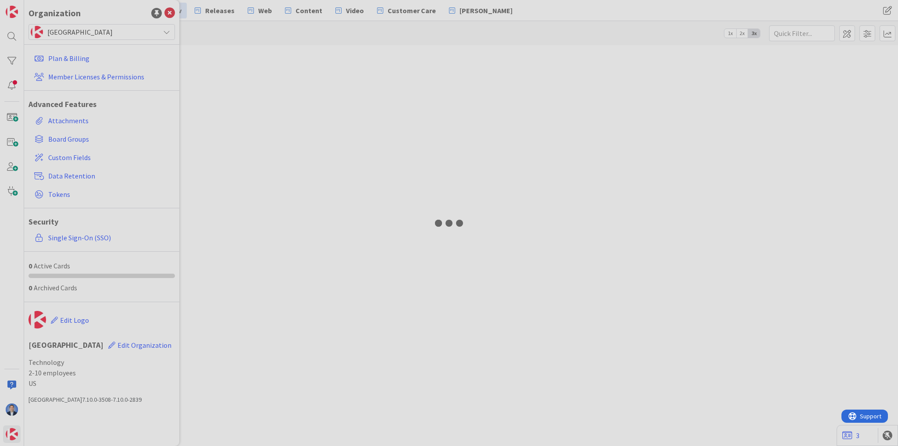
click at [70, 26] on div "Organization Kanban Zone Plan & Billing Member Licenses & Permissions Advanced …" at bounding box center [449, 223] width 898 height 446
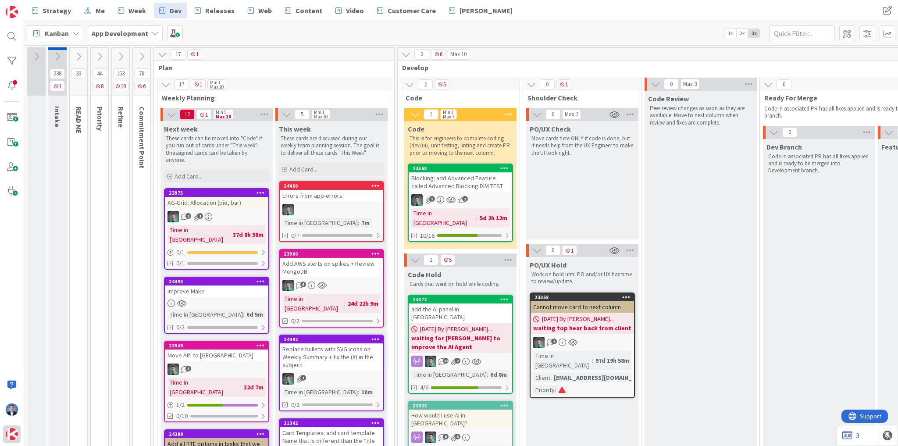
drag, startPoint x: 13, startPoint y: 443, endPoint x: 17, endPoint y: 436, distance: 8.4
click at [13, 443] on div at bounding box center [12, 223] width 24 height 446
click at [14, 429] on img at bounding box center [12, 434] width 12 height 12
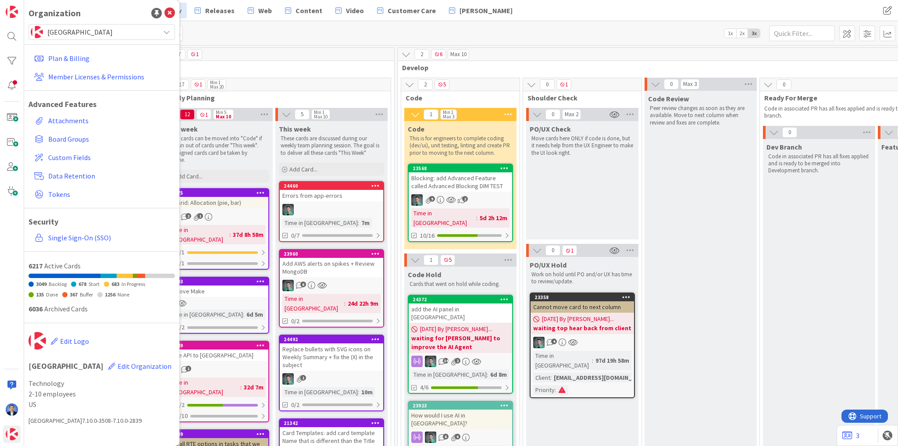
click at [74, 27] on span "[GEOGRAPHIC_DATA]" at bounding box center [101, 32] width 108 height 12
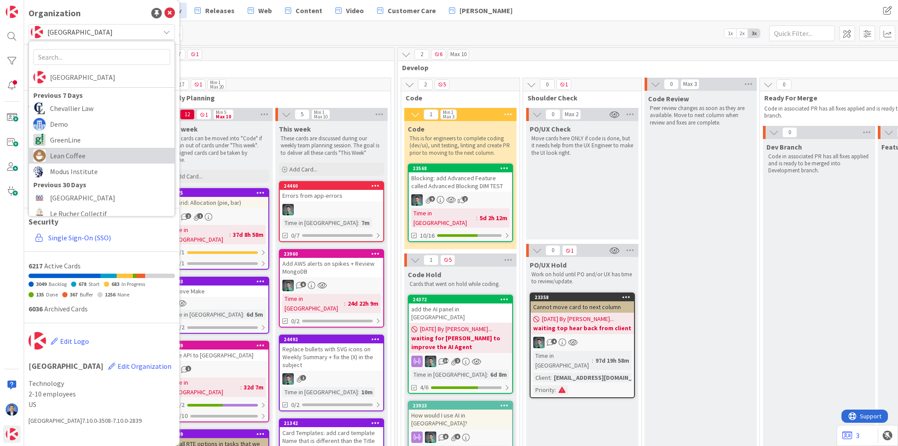
click at [74, 155] on span "Lean Coffee" at bounding box center [110, 155] width 120 height 13
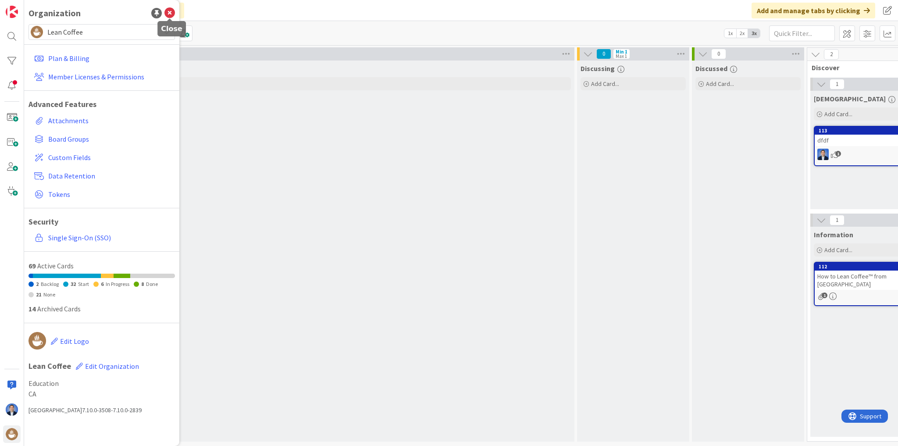
click at [168, 12] on icon at bounding box center [169, 13] width 11 height 11
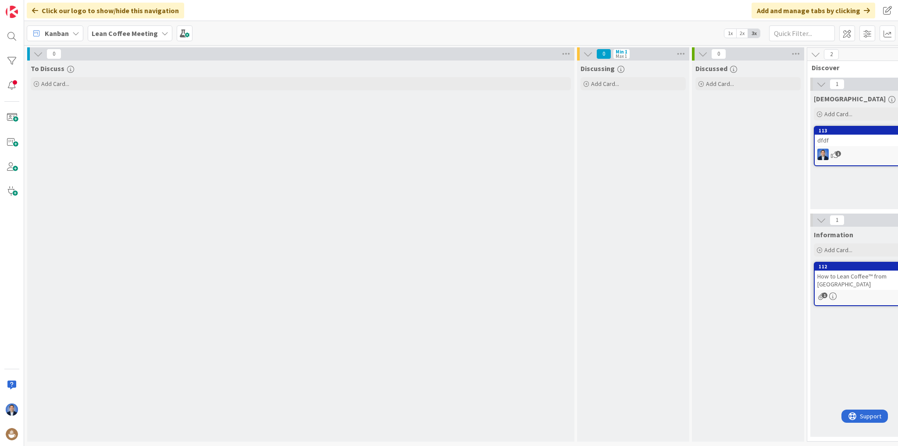
click at [141, 31] on b "Lean Coffee Meeting" at bounding box center [125, 33] width 66 height 9
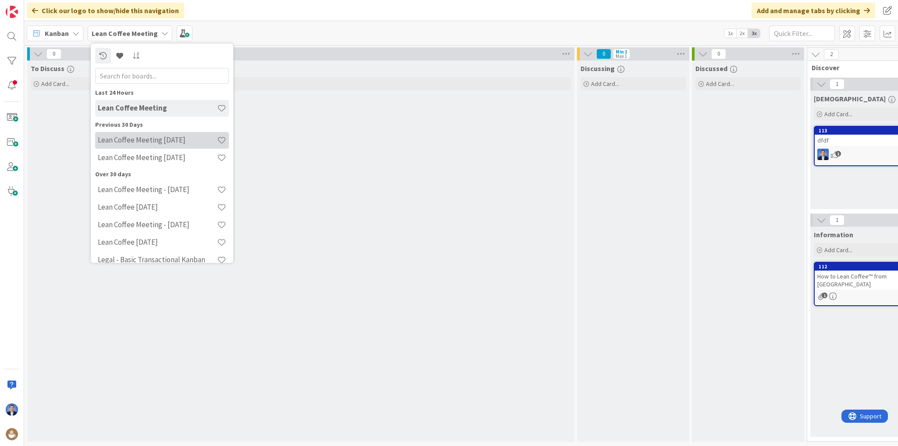
click at [170, 142] on h4 "Lean Coffee Meeting 08-28-25" at bounding box center [157, 140] width 119 height 9
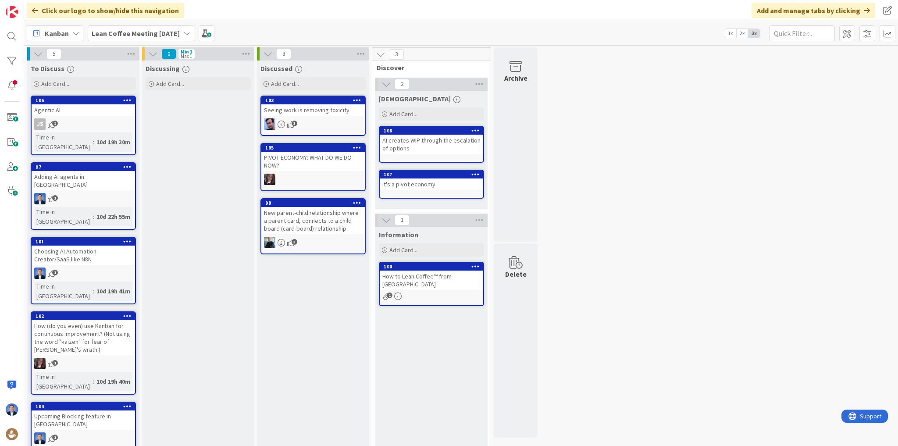
click at [160, 63] on div "Discussing" at bounding box center [198, 67] width 112 height 12
click at [206, 35] on span at bounding box center [207, 33] width 16 height 16
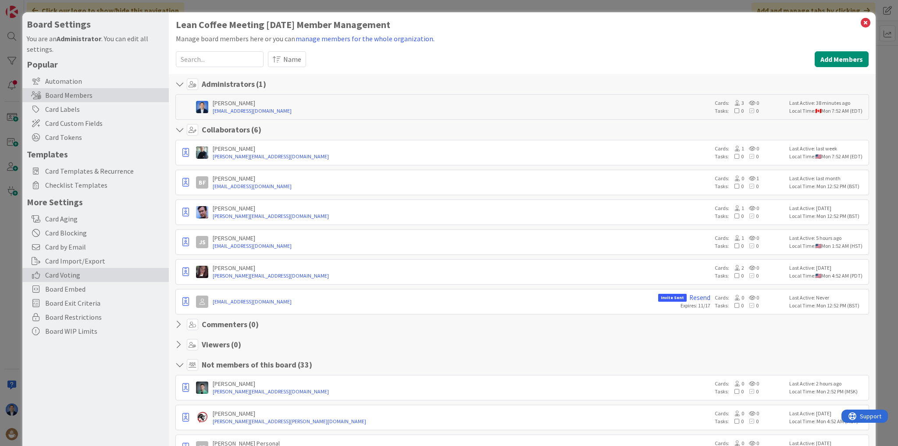
click at [71, 277] on span "Card Voting" at bounding box center [104, 275] width 119 height 11
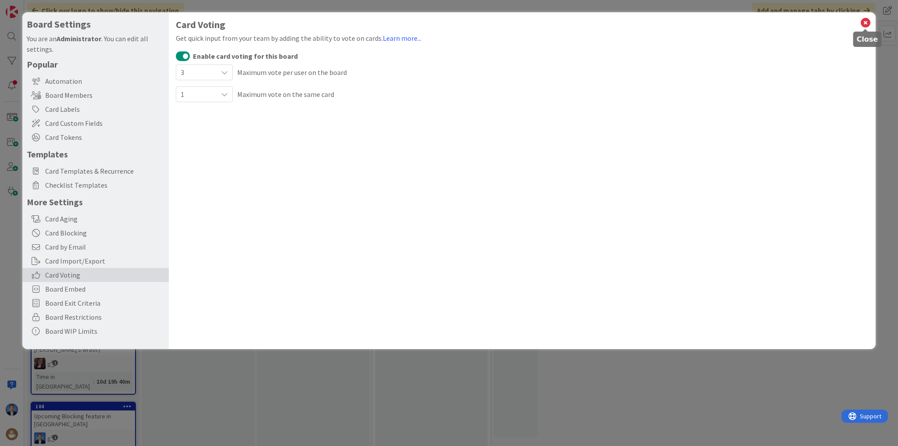
click at [866, 24] on icon at bounding box center [865, 23] width 11 height 12
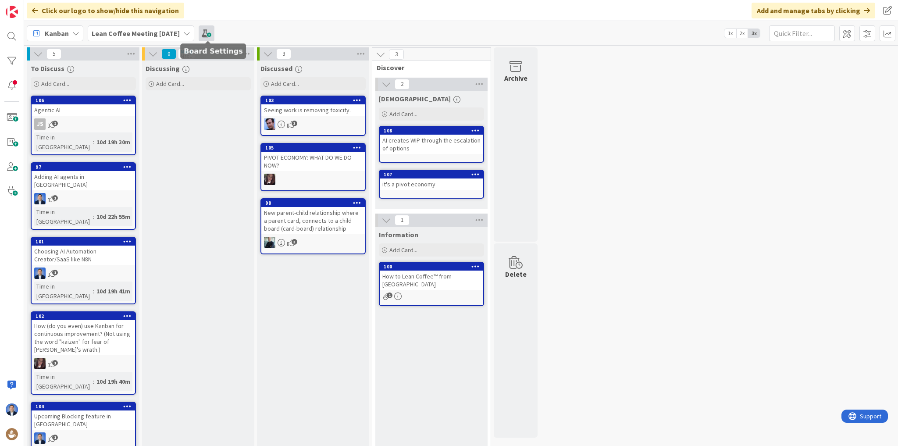
click at [208, 37] on span at bounding box center [207, 33] width 16 height 16
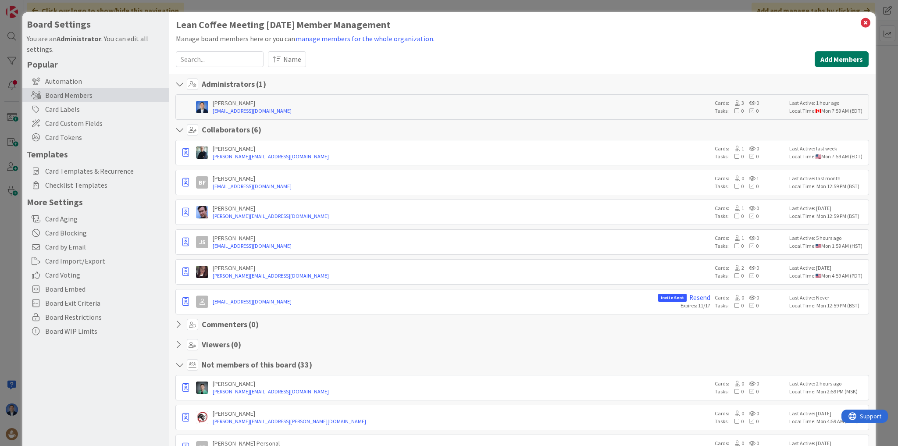
click at [836, 58] on button "Add Members" at bounding box center [842, 59] width 54 height 16
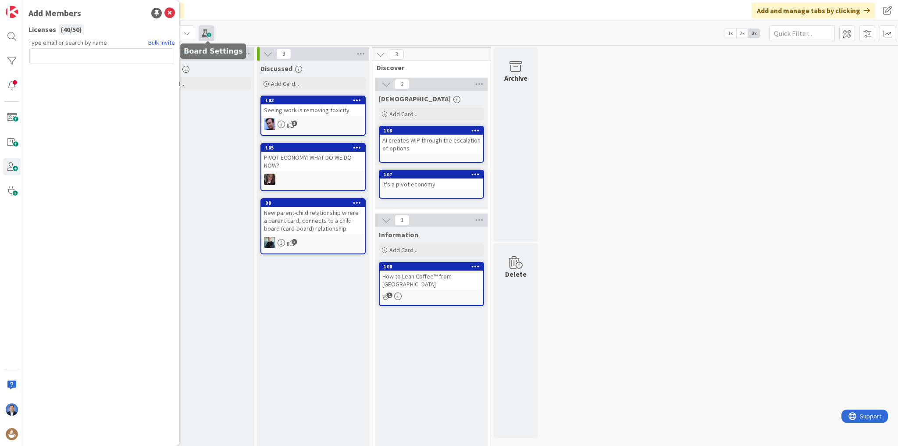
click at [210, 29] on span at bounding box center [207, 33] width 16 height 16
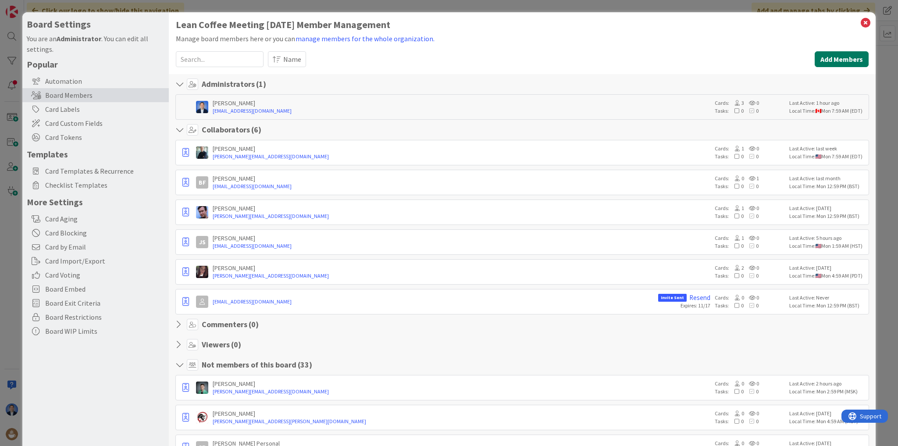
click at [837, 61] on button "Add Members" at bounding box center [842, 59] width 54 height 16
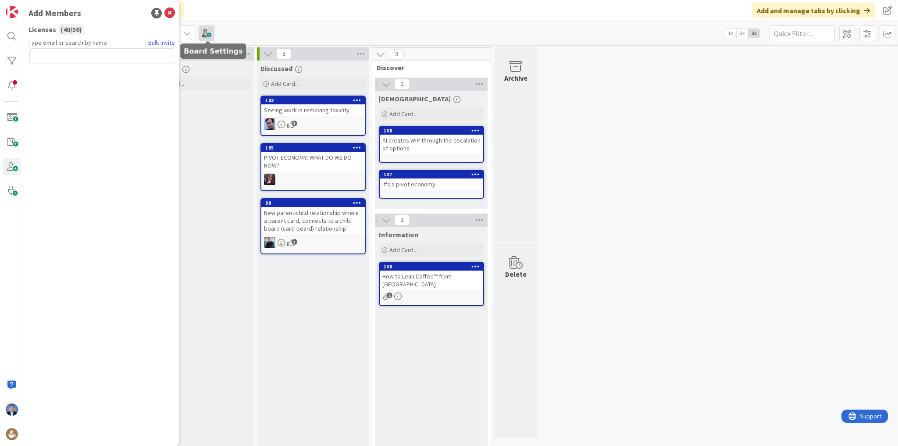
click at [209, 34] on span at bounding box center [207, 33] width 16 height 16
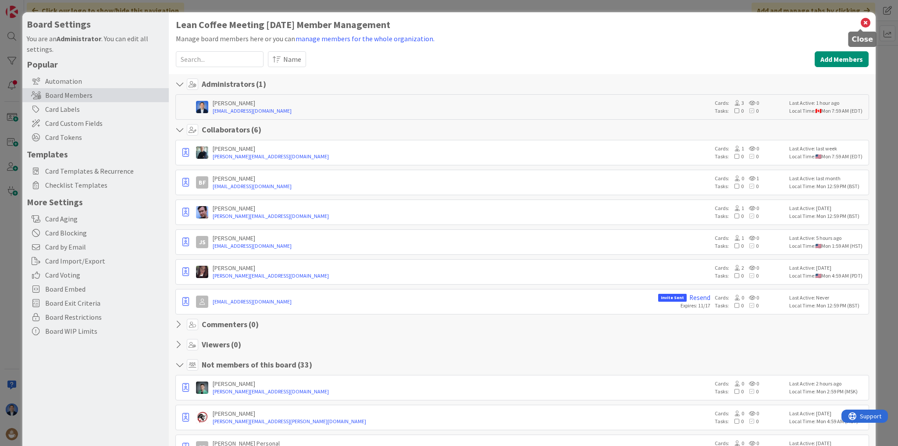
click at [860, 23] on icon at bounding box center [865, 23] width 11 height 12
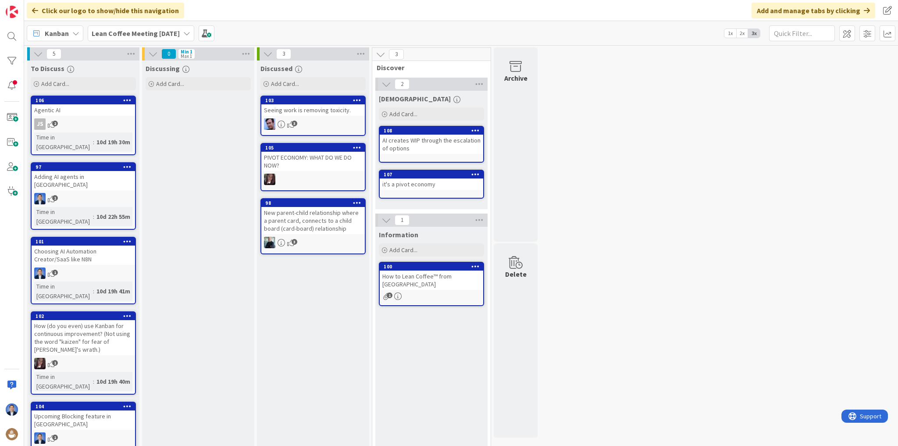
click at [136, 37] on span "Lean Coffee Meeting 08-28-25" at bounding box center [136, 33] width 88 height 11
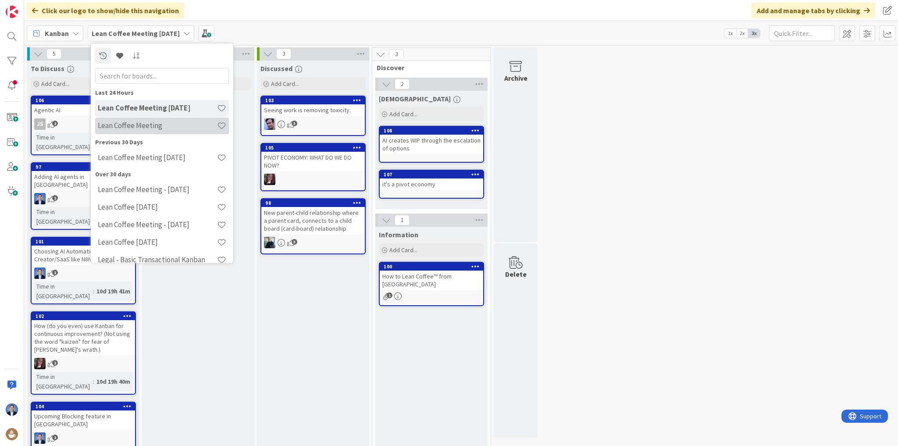
click at [130, 125] on h4 "Lean Coffee Meeting" at bounding box center [157, 125] width 119 height 9
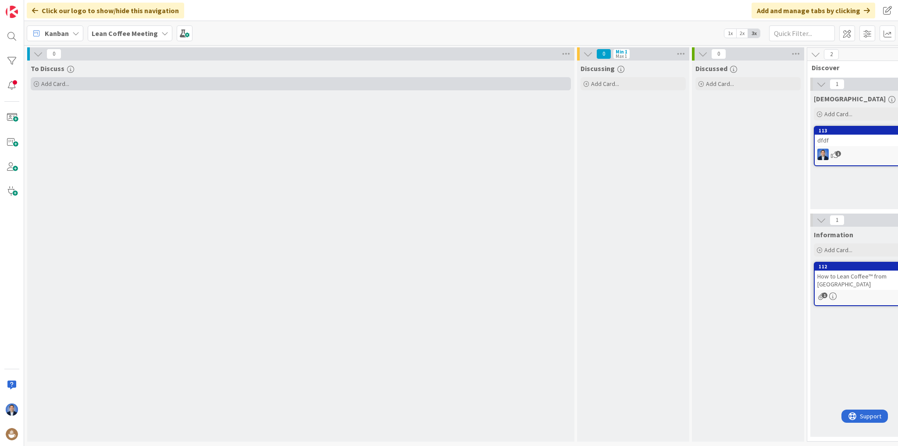
click at [206, 82] on div "Add Card..." at bounding box center [301, 83] width 540 height 13
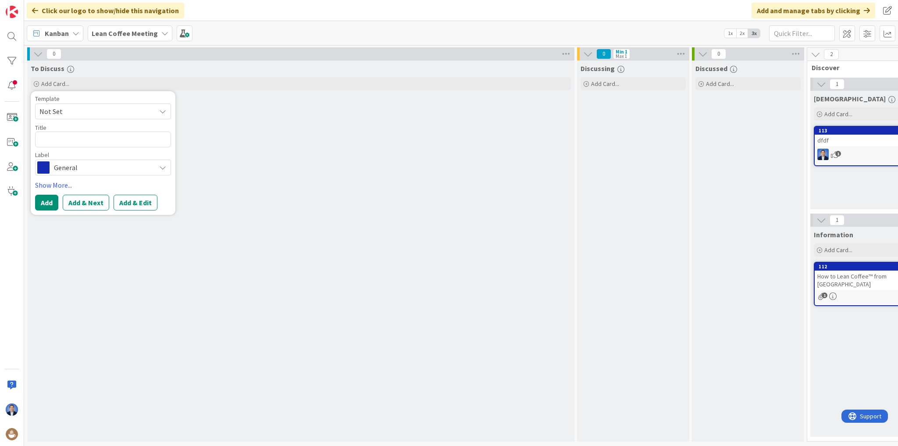
type textarea "x"
type textarea "1"
click at [93, 207] on button "Add & Next" at bounding box center [86, 203] width 46 height 16
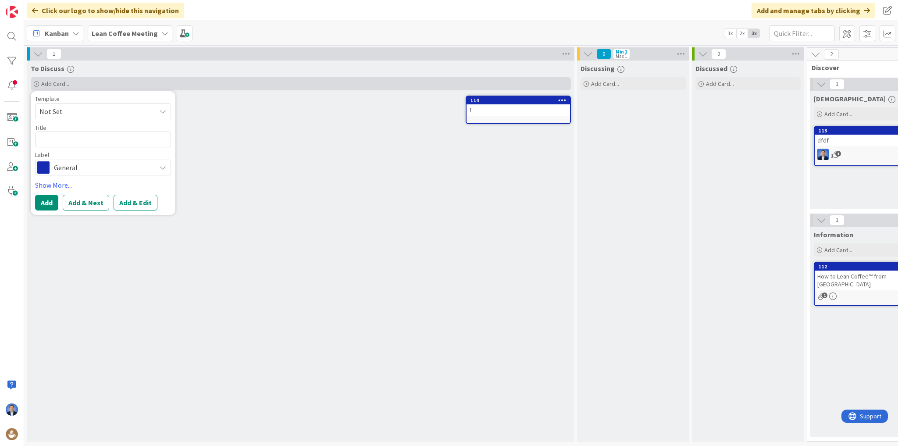
click at [59, 87] on span "Add Card..." at bounding box center [55, 84] width 28 height 8
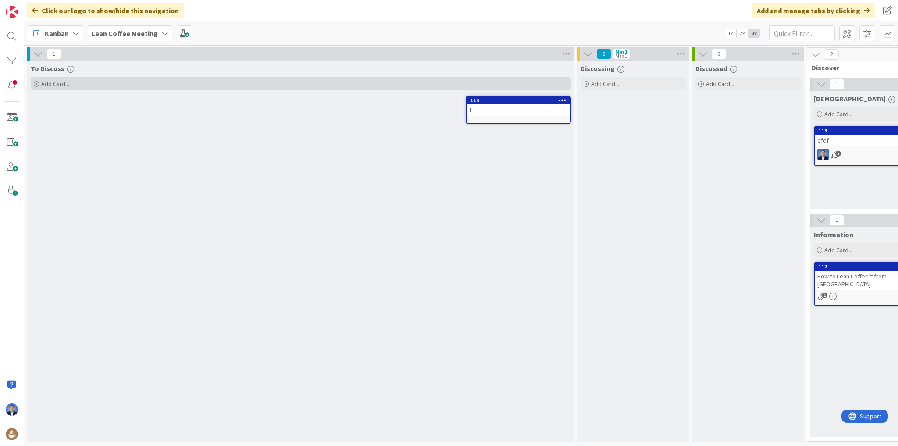
click at [75, 83] on div "Add Card..." at bounding box center [301, 83] width 540 height 13
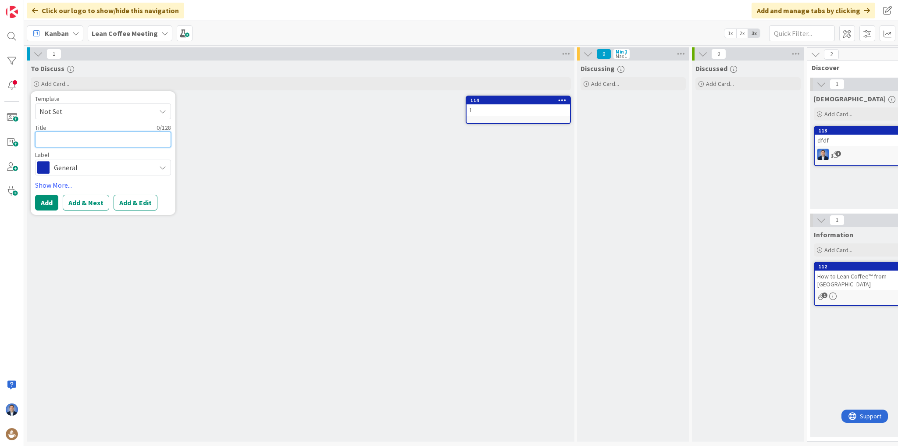
type textarea "x"
type textarea "2"
click at [93, 204] on button "Add & Next" at bounding box center [86, 203] width 46 height 16
click at [60, 140] on textarea at bounding box center [103, 140] width 136 height 16
type textarea "x"
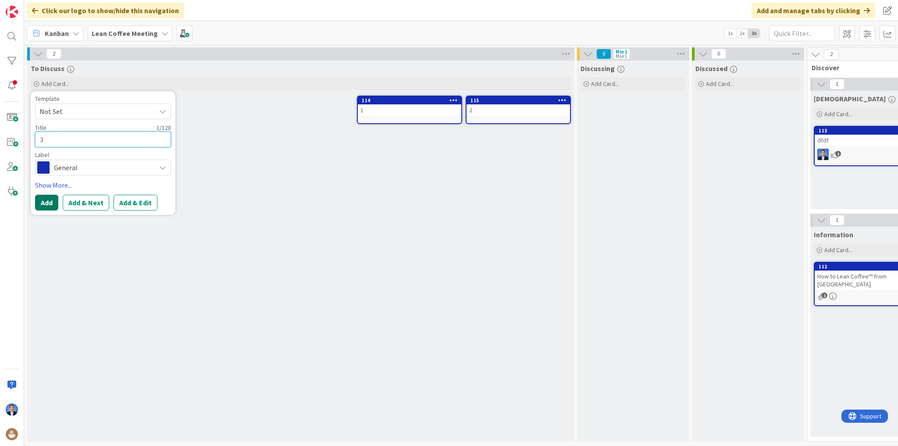
type textarea "3"
click at [45, 202] on button "Add" at bounding box center [46, 203] width 23 height 16
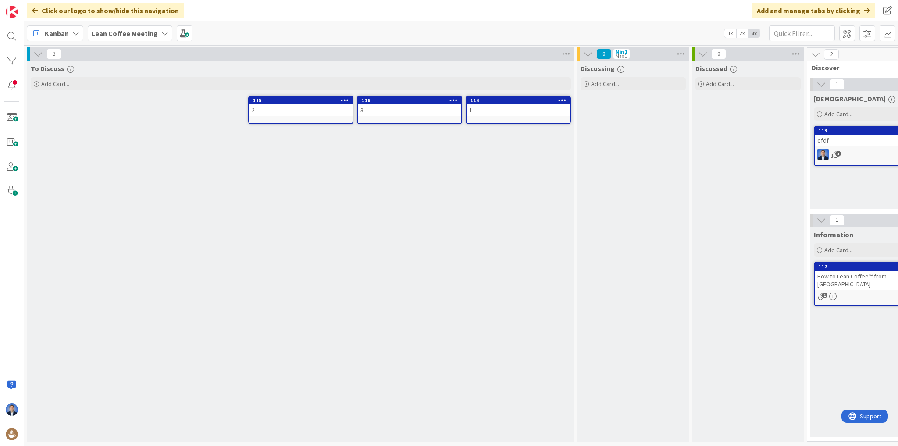
click at [115, 33] on b "Lean Coffee Meeting" at bounding box center [125, 33] width 66 height 9
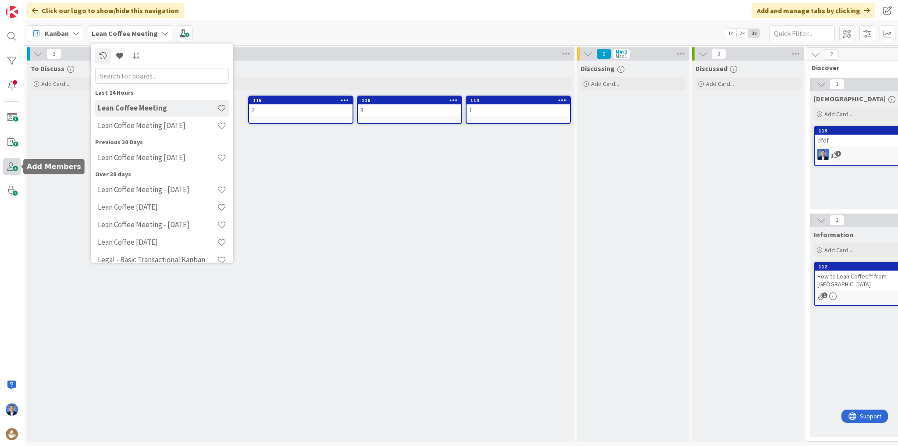
click at [11, 168] on span at bounding box center [12, 167] width 18 height 18
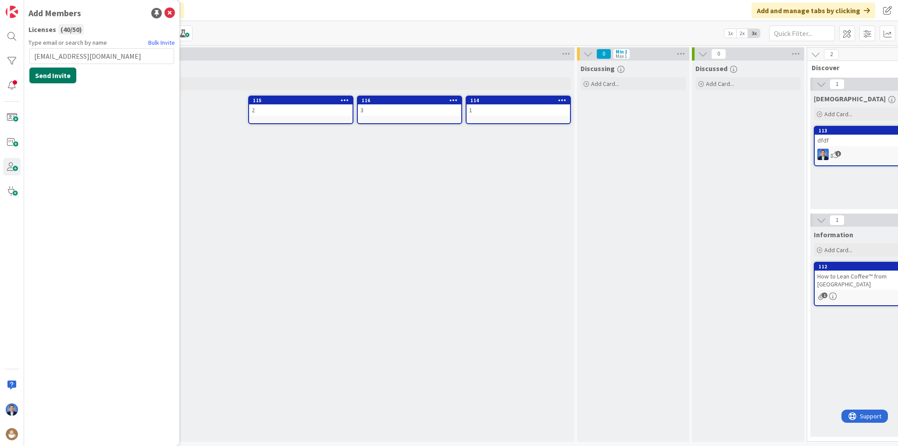
type input "jhasdh@ksdfjidf.com"
click at [38, 78] on button "Send Invite" at bounding box center [52, 76] width 47 height 16
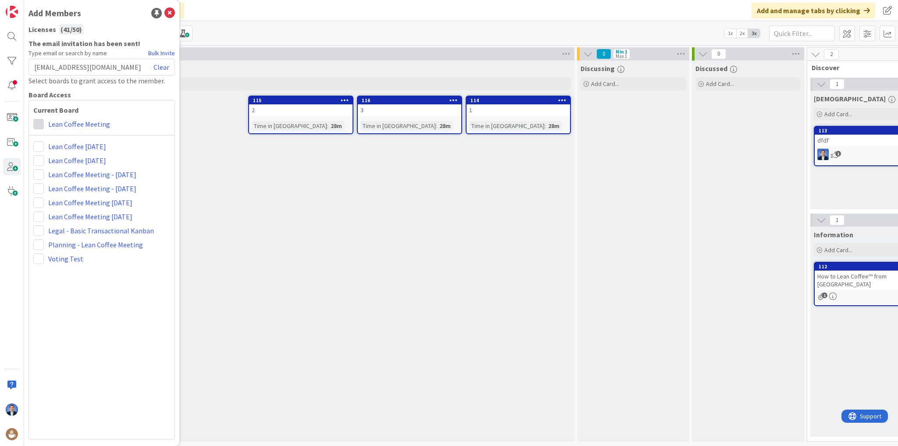
click at [40, 126] on span at bounding box center [38, 124] width 11 height 11
drag, startPoint x: 106, startPoint y: 323, endPoint x: 103, endPoint y: 288, distance: 35.7
click at [106, 323] on div "Current Board Administrator Collaborator Commenter Viewer Lean Coffee Meeting L…" at bounding box center [102, 269] width 146 height 339
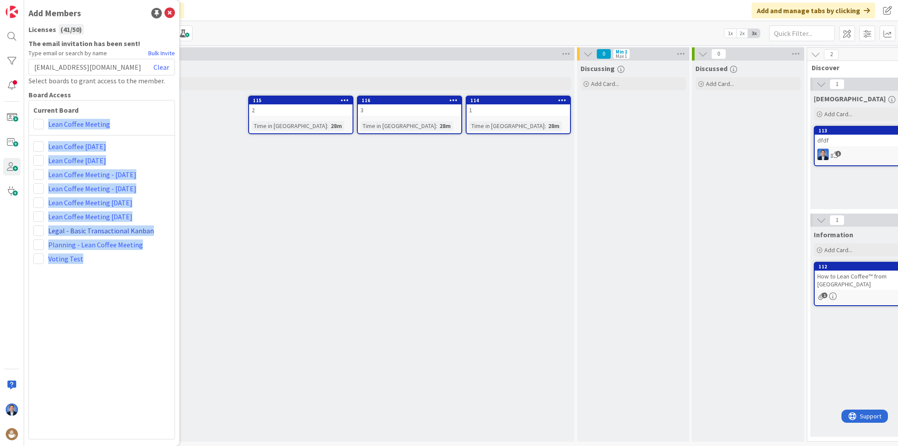
drag, startPoint x: 105, startPoint y: 268, endPoint x: 87, endPoint y: 233, distance: 39.4
click at [32, 136] on div "Current Board Administrator Collaborator Commenter Viewer Lean Coffee Meeting L…" at bounding box center [102, 269] width 146 height 339
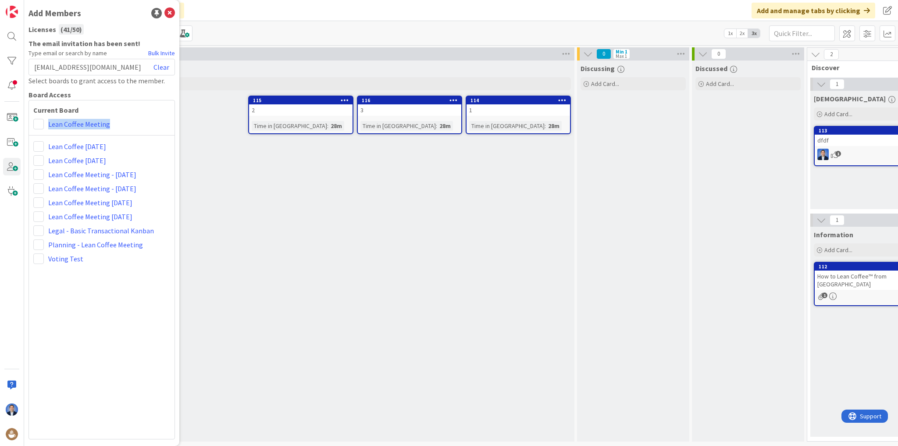
drag, startPoint x: 123, startPoint y: 123, endPoint x: 65, endPoint y: 135, distance: 59.2
click at [39, 120] on div "Administrator Collaborator Commenter Viewer Lean Coffee Meeting" at bounding box center [101, 124] width 137 height 11
drag, startPoint x: 64, startPoint y: 30, endPoint x: 77, endPoint y: 27, distance: 13.8
click at [77, 27] on div "( 41 / 50 )" at bounding box center [71, 29] width 25 height 11
drag, startPoint x: 59, startPoint y: 28, endPoint x: 79, endPoint y: 28, distance: 19.7
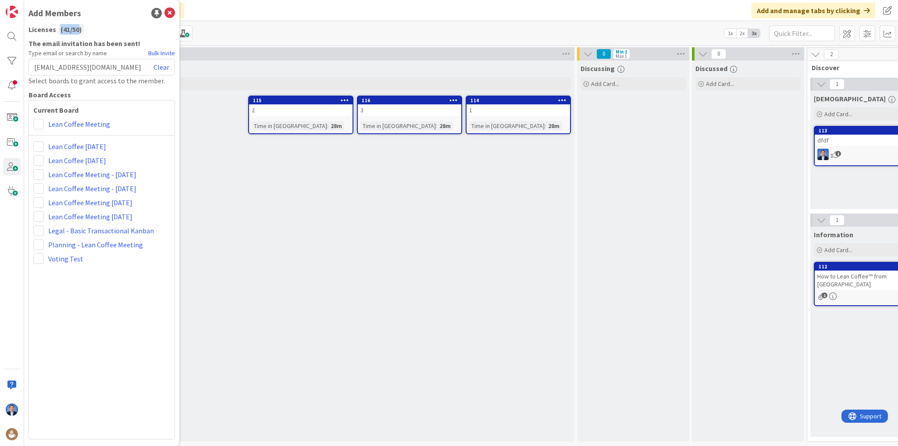
click at [79, 28] on div "( 41 / 50 )" at bounding box center [71, 29] width 25 height 11
click at [184, 32] on span at bounding box center [185, 33] width 16 height 16
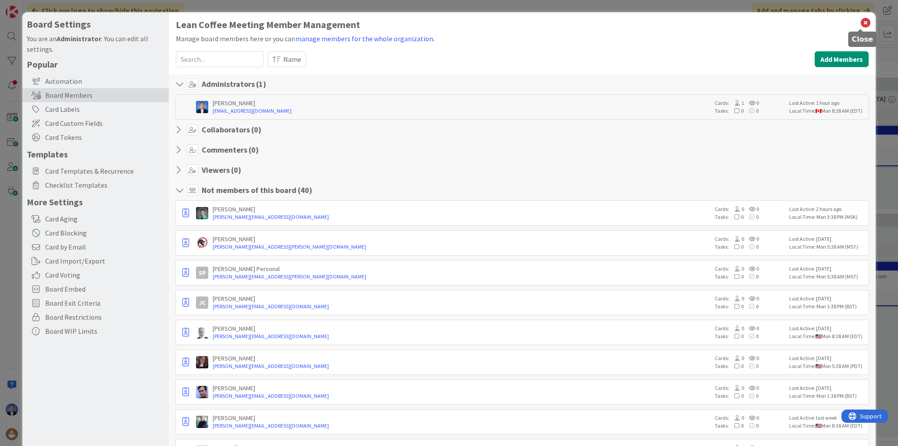
click at [860, 25] on icon at bounding box center [865, 23] width 11 height 12
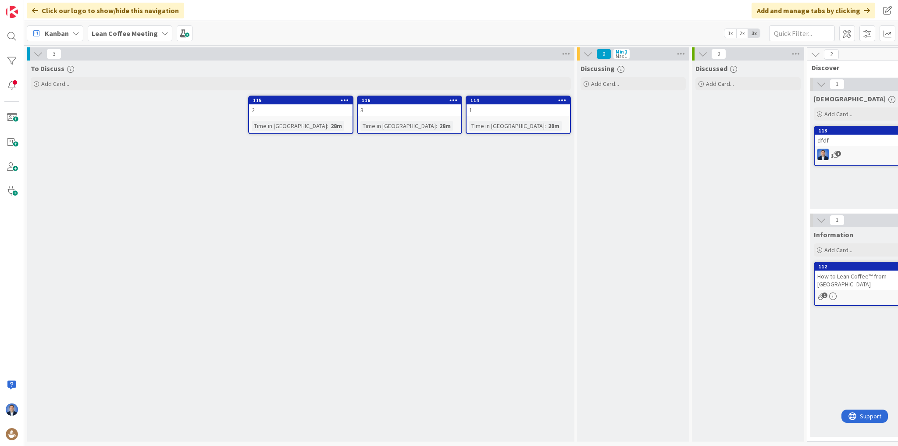
click at [857, 25] on div "Kanban Lean Coffee Meeting 1x 2x 3x" at bounding box center [461, 33] width 874 height 24
click at [12, 165] on span at bounding box center [12, 167] width 18 height 18
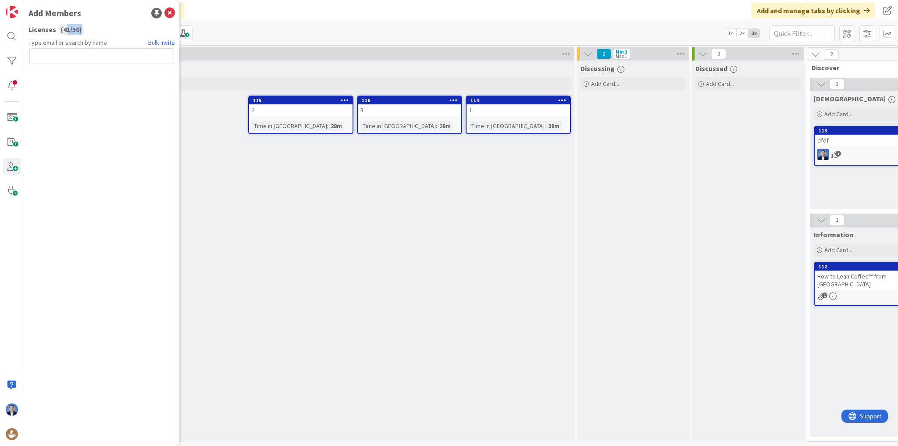
drag, startPoint x: 63, startPoint y: 28, endPoint x: 86, endPoint y: 30, distance: 22.9
click at [86, 30] on div "Licenses ( 41 / 50 )" at bounding box center [102, 29] width 146 height 11
click at [11, 432] on img at bounding box center [12, 434] width 12 height 12
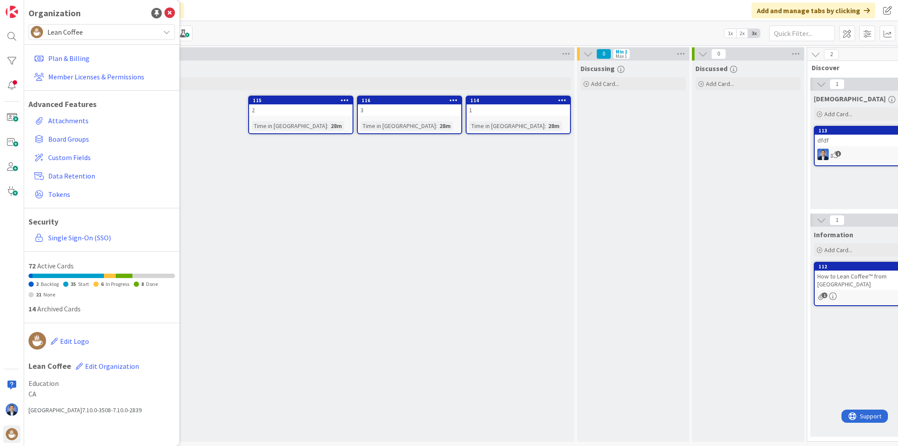
click at [85, 31] on span "Lean Coffee" at bounding box center [101, 32] width 108 height 12
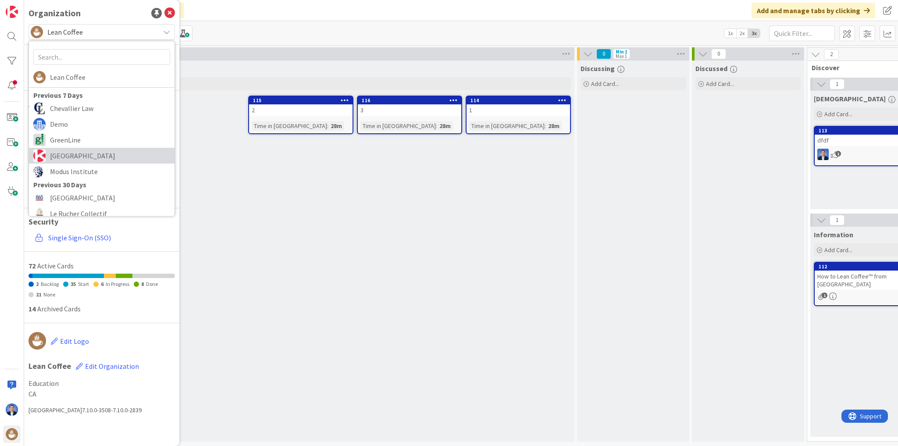
click at [92, 154] on span "[GEOGRAPHIC_DATA]" at bounding box center [110, 155] width 120 height 13
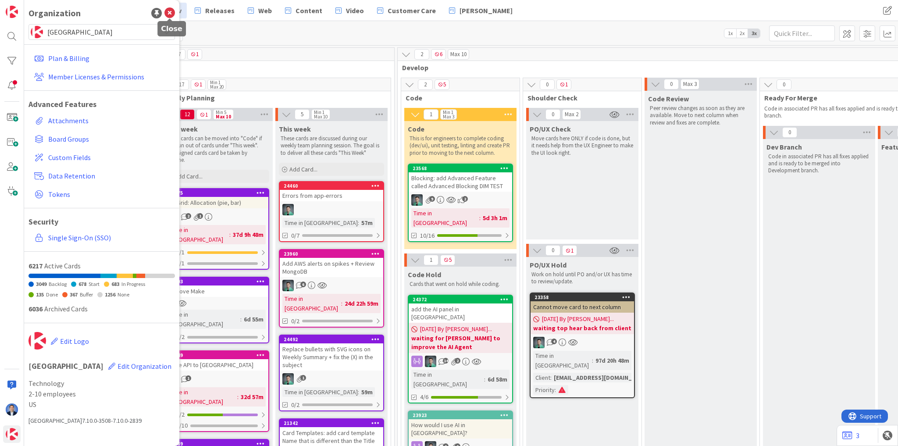
click at [169, 16] on icon at bounding box center [169, 13] width 11 height 11
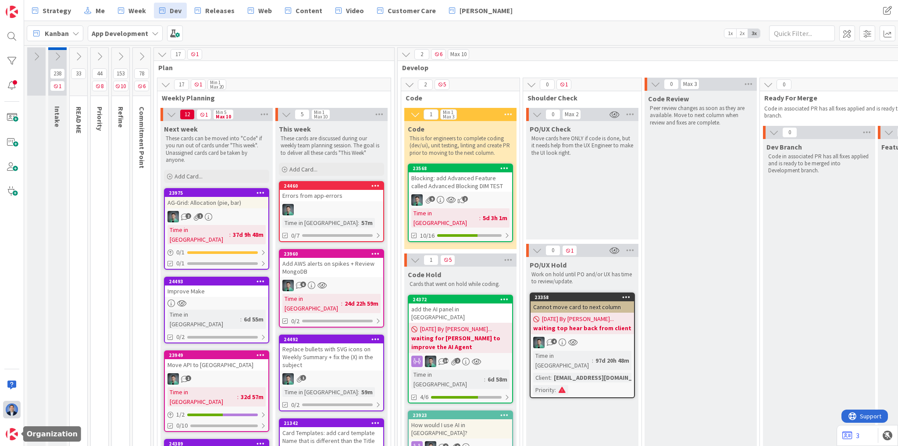
drag, startPoint x: 11, startPoint y: 435, endPoint x: 15, endPoint y: 412, distance: 23.3
click at [11, 435] on img at bounding box center [12, 434] width 12 height 12
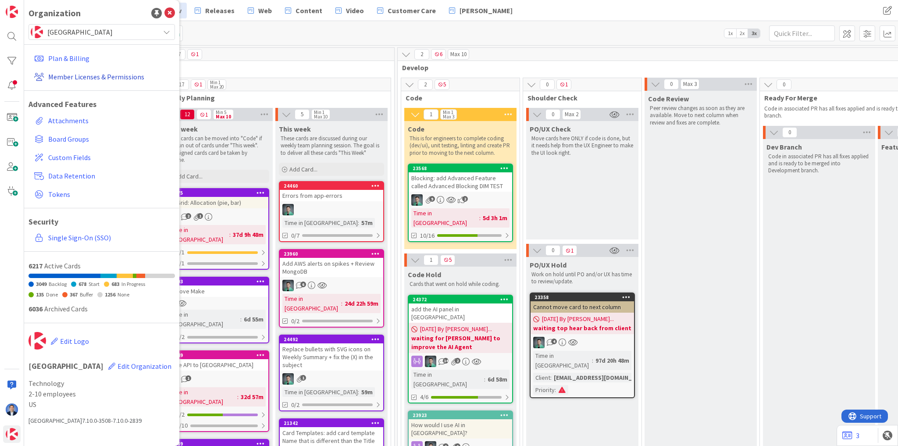
click at [72, 79] on link "Member Licenses & Permissions" at bounding box center [103, 77] width 144 height 16
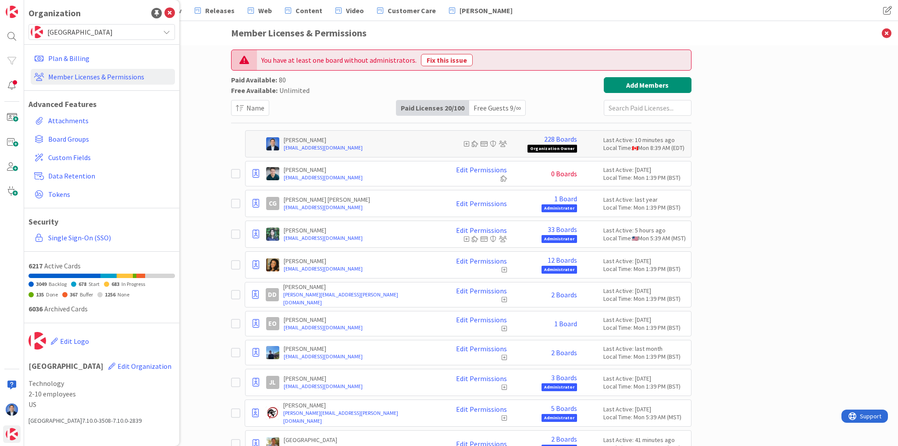
click at [488, 108] on div "Free Guests 9 / ∞" at bounding box center [497, 107] width 56 height 15
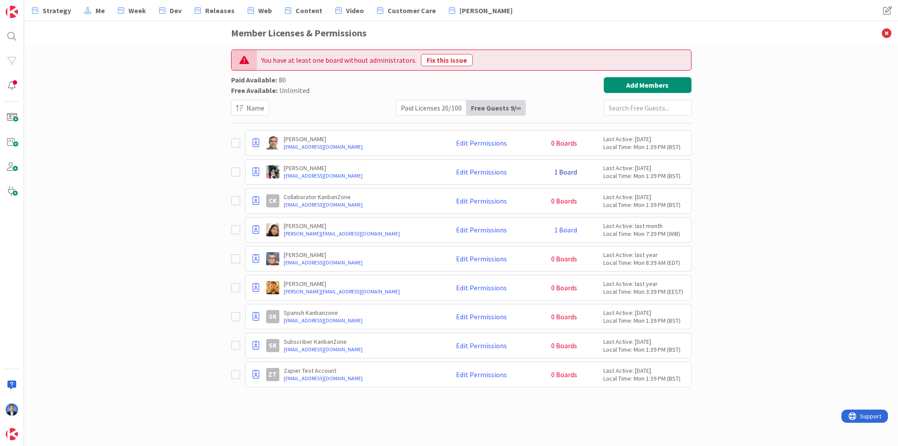
click at [562, 171] on link "1 Board" at bounding box center [565, 172] width 23 height 8
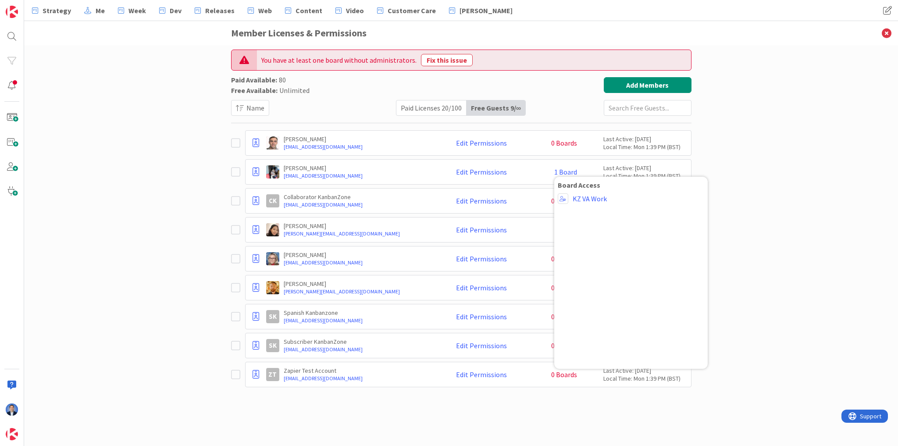
click at [541, 165] on div "Anowara Khanam Jhumur anowara01680483088@gmail.com Edit Permissions 1 Board Boa…" at bounding box center [476, 172] width 421 height 16
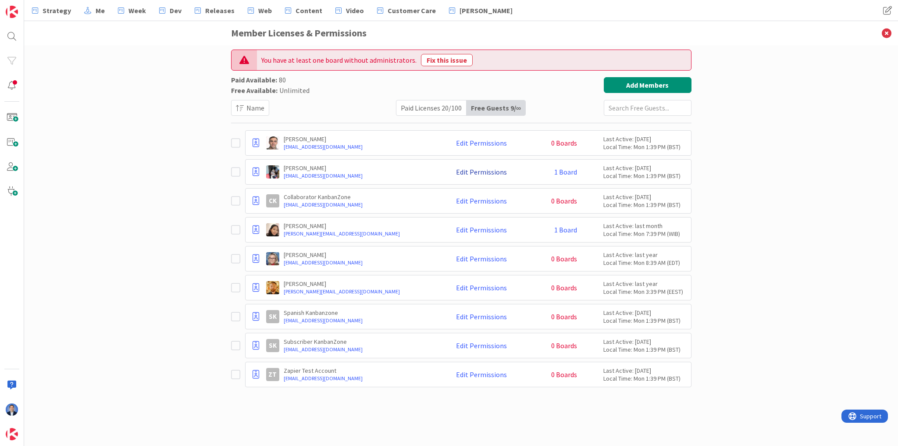
click at [481, 170] on link "Edit Permissions" at bounding box center [481, 172] width 51 height 8
drag, startPoint x: 505, startPoint y: 171, endPoint x: 515, endPoint y: 171, distance: 9.7
click at [505, 170] on link "Edit Permissions" at bounding box center [481, 172] width 51 height 8
click at [568, 174] on link "1 Board" at bounding box center [565, 172] width 23 height 8
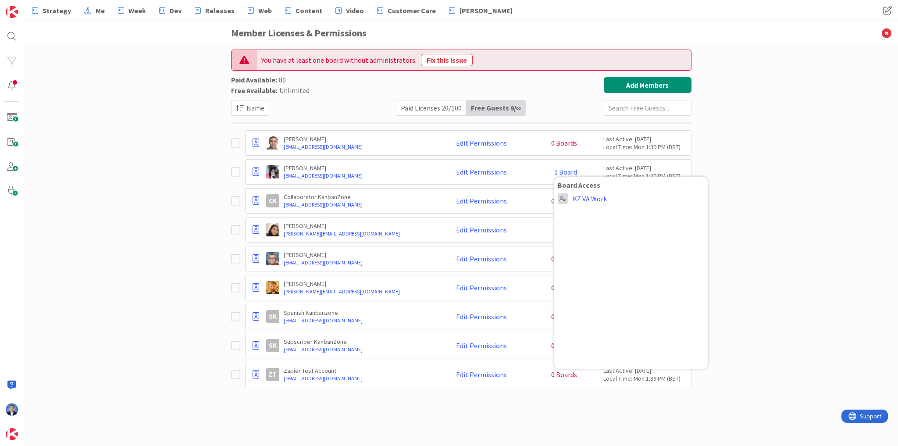
click at [562, 200] on span at bounding box center [563, 198] width 11 height 11
click at [565, 214] on icon at bounding box center [566, 216] width 7 height 13
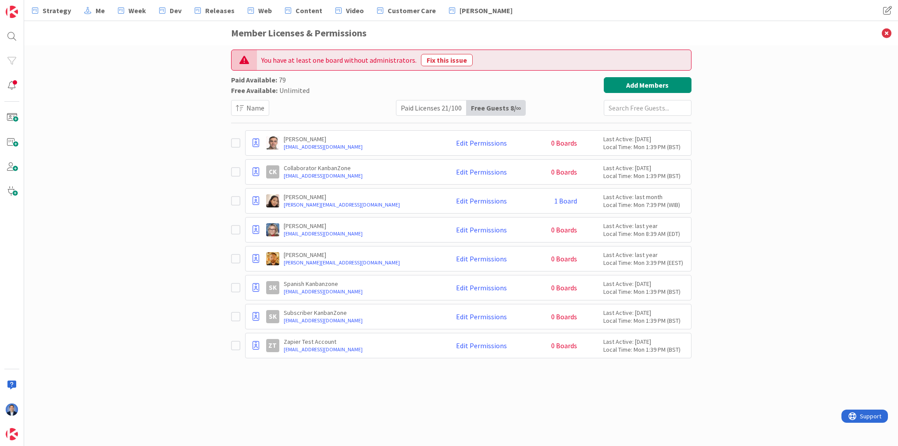
click at [421, 108] on div "Paid Licenses 21 / 100" at bounding box center [432, 107] width 70 height 15
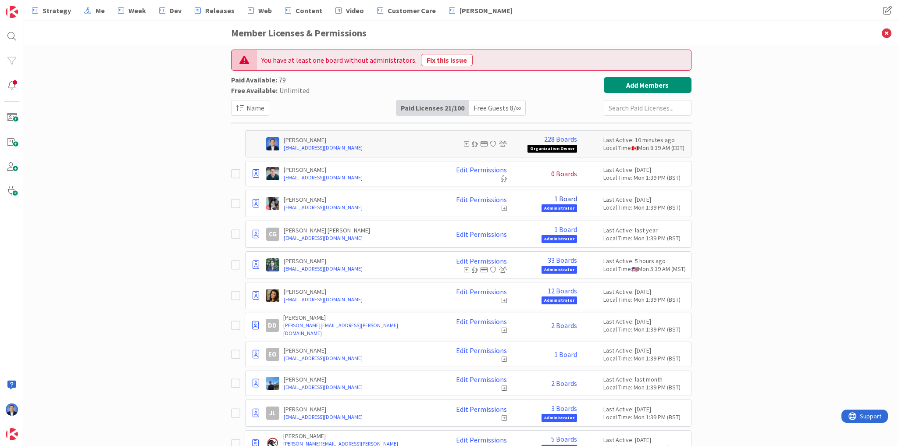
click at [560, 197] on link "1 Board" at bounding box center [565, 199] width 23 height 8
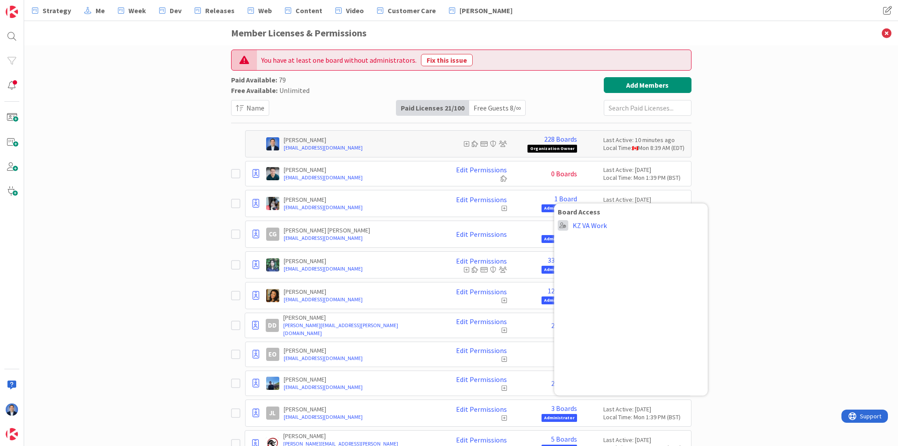
click at [563, 223] on span at bounding box center [563, 225] width 11 height 11
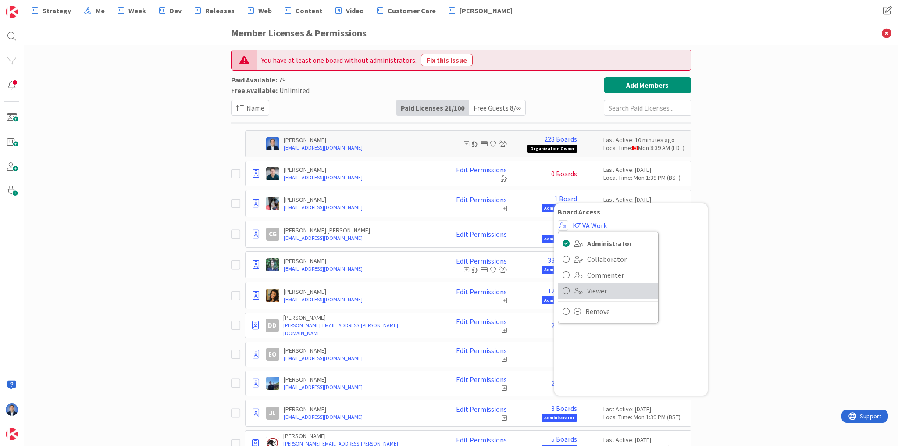
click at [569, 289] on link "Viewer" at bounding box center [608, 291] width 100 height 16
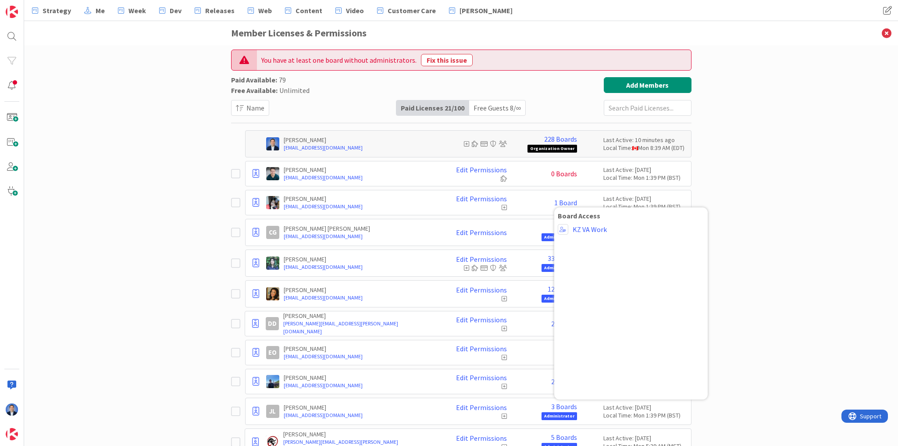
click at [378, 195] on p "[PERSON_NAME]" at bounding box center [360, 199] width 153 height 8
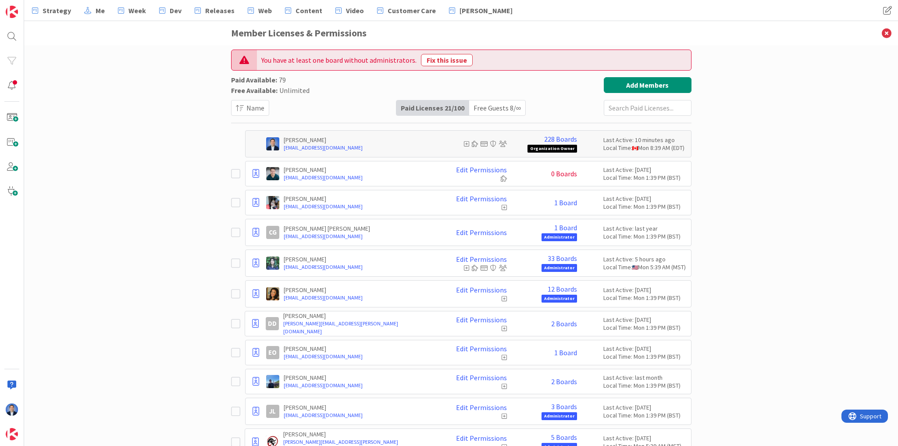
click at [232, 202] on icon at bounding box center [235, 202] width 9 height 11
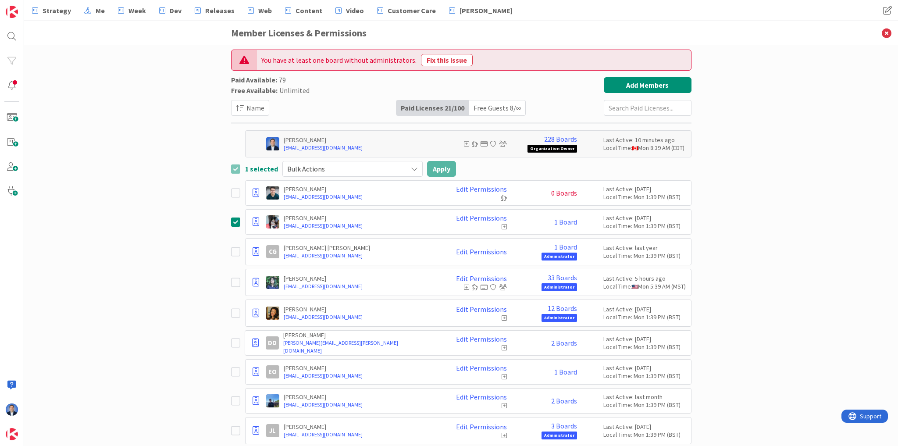
click at [354, 164] on span "Bulk Actions" at bounding box center [345, 169] width 116 height 12
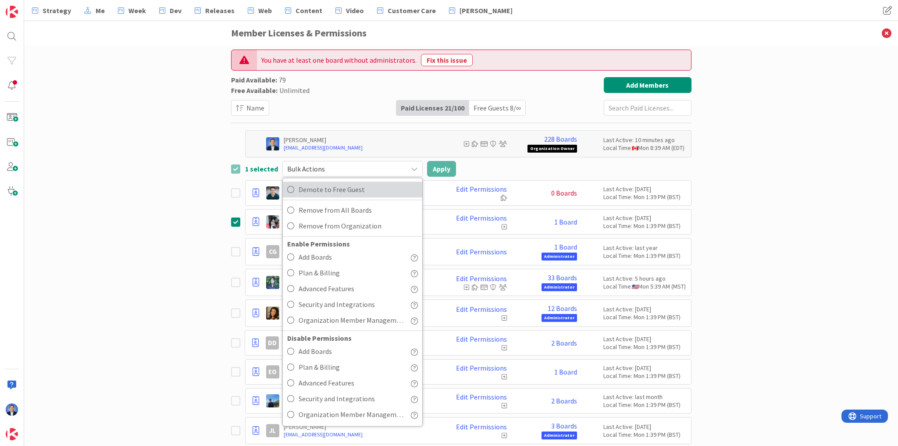
click at [353, 195] on span "Demote to Free Guest" at bounding box center [358, 189] width 119 height 13
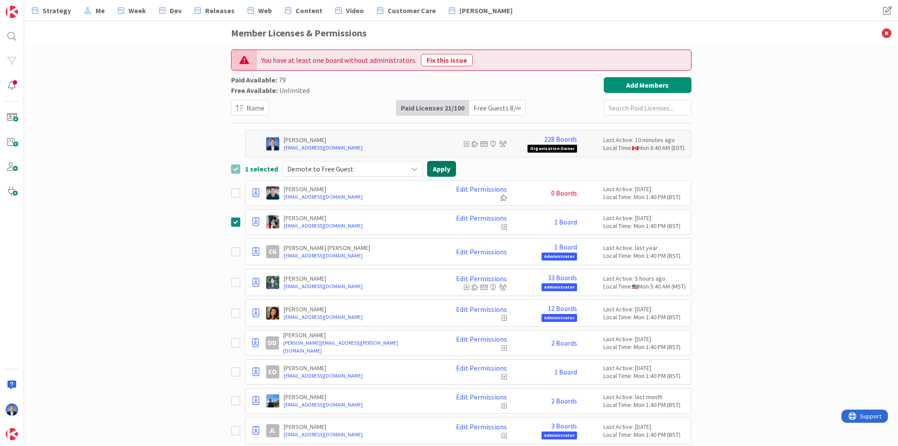
click at [439, 170] on button "Apply" at bounding box center [441, 169] width 29 height 16
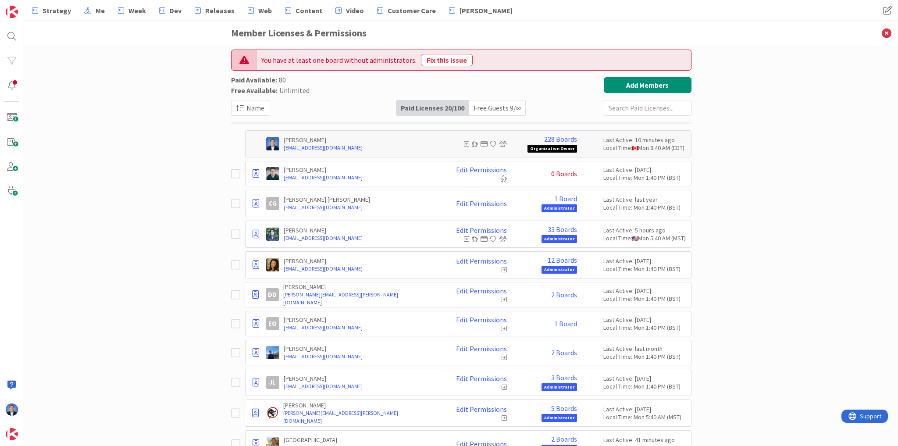
click at [495, 103] on div "Free Guests 9 / ∞" at bounding box center [497, 107] width 56 height 15
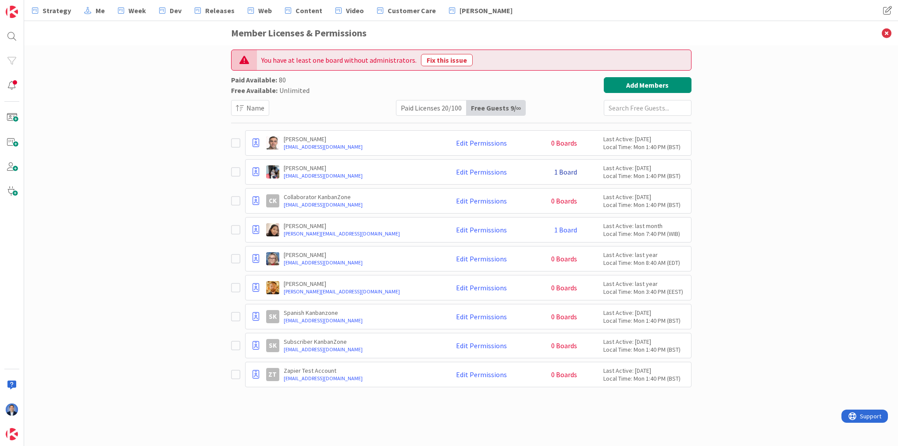
drag, startPoint x: 565, startPoint y: 169, endPoint x: 571, endPoint y: 170, distance: 5.8
click at [565, 168] on link "1 Board" at bounding box center [565, 172] width 23 height 8
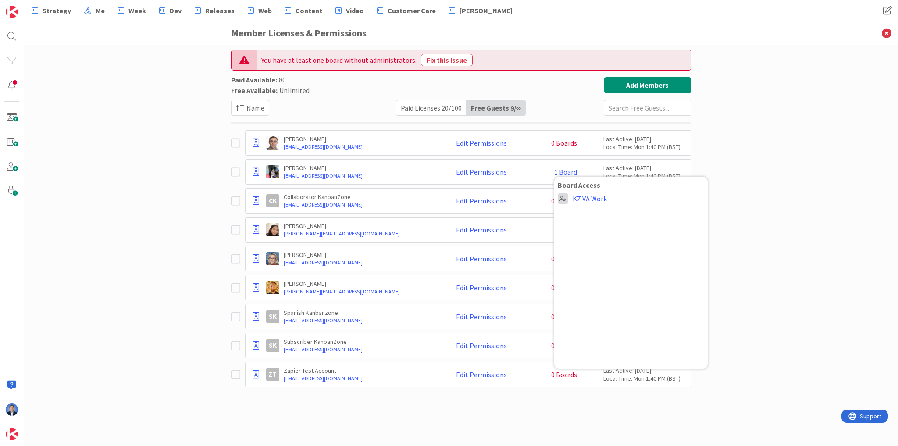
click at [563, 200] on span at bounding box center [563, 198] width 11 height 11
